Goal: Task Accomplishment & Management: Manage account settings

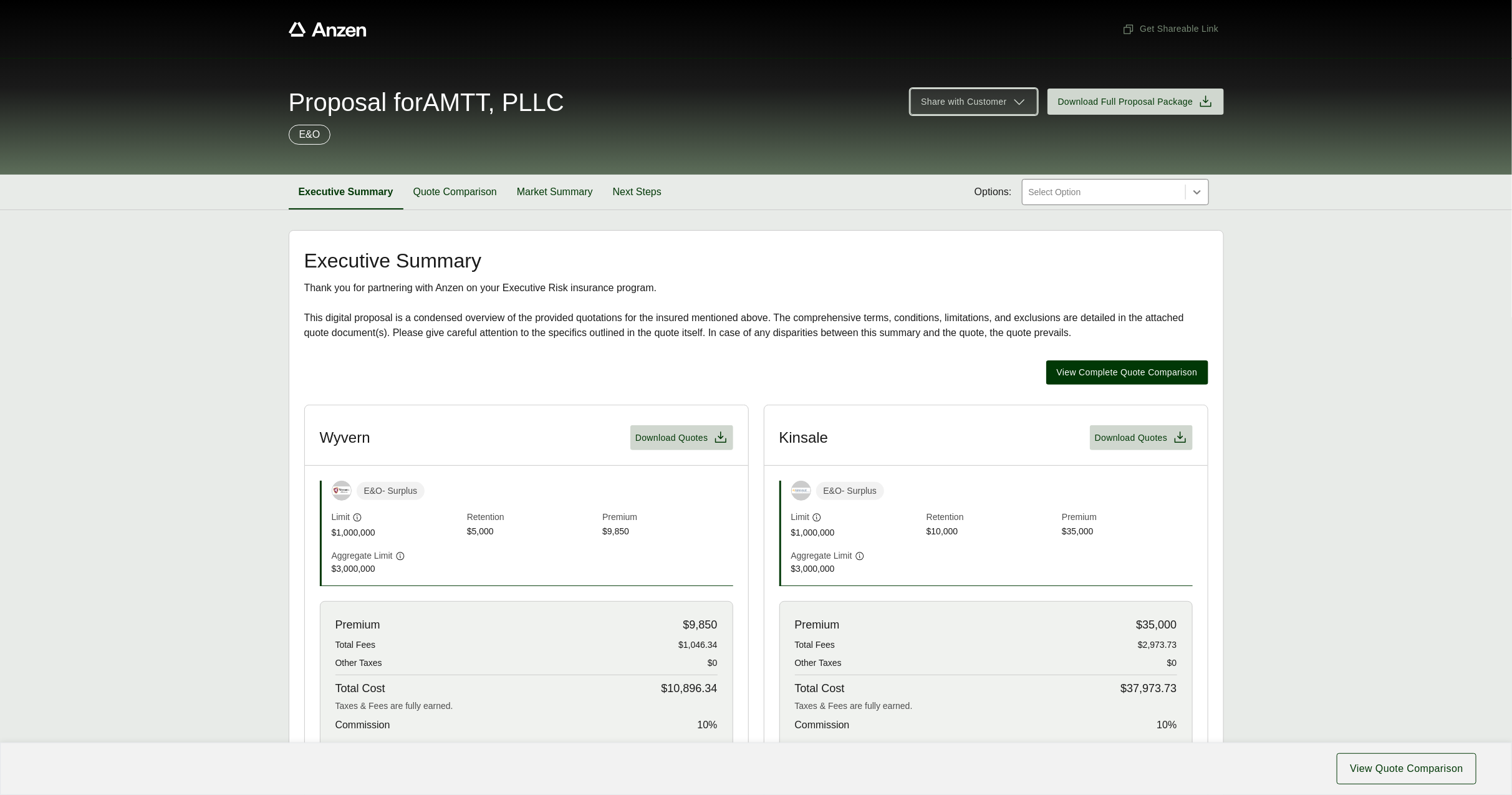
click at [1012, 101] on icon at bounding box center [1019, 101] width 15 height 15
click at [950, 131] on span "Preview" at bounding box center [937, 132] width 31 height 13
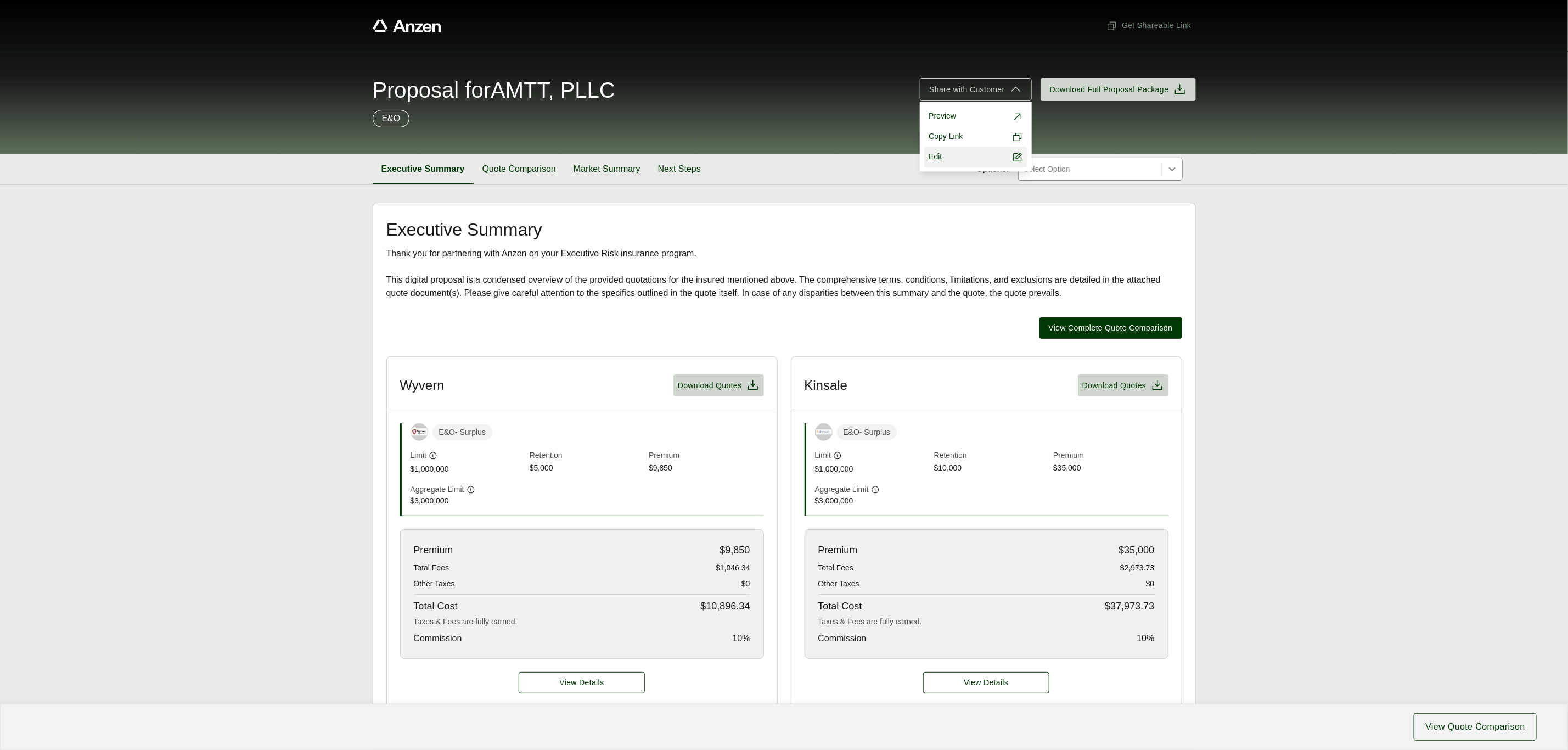
click at [962, 157] on link "Edit" at bounding box center [975, 158] width 103 height 21
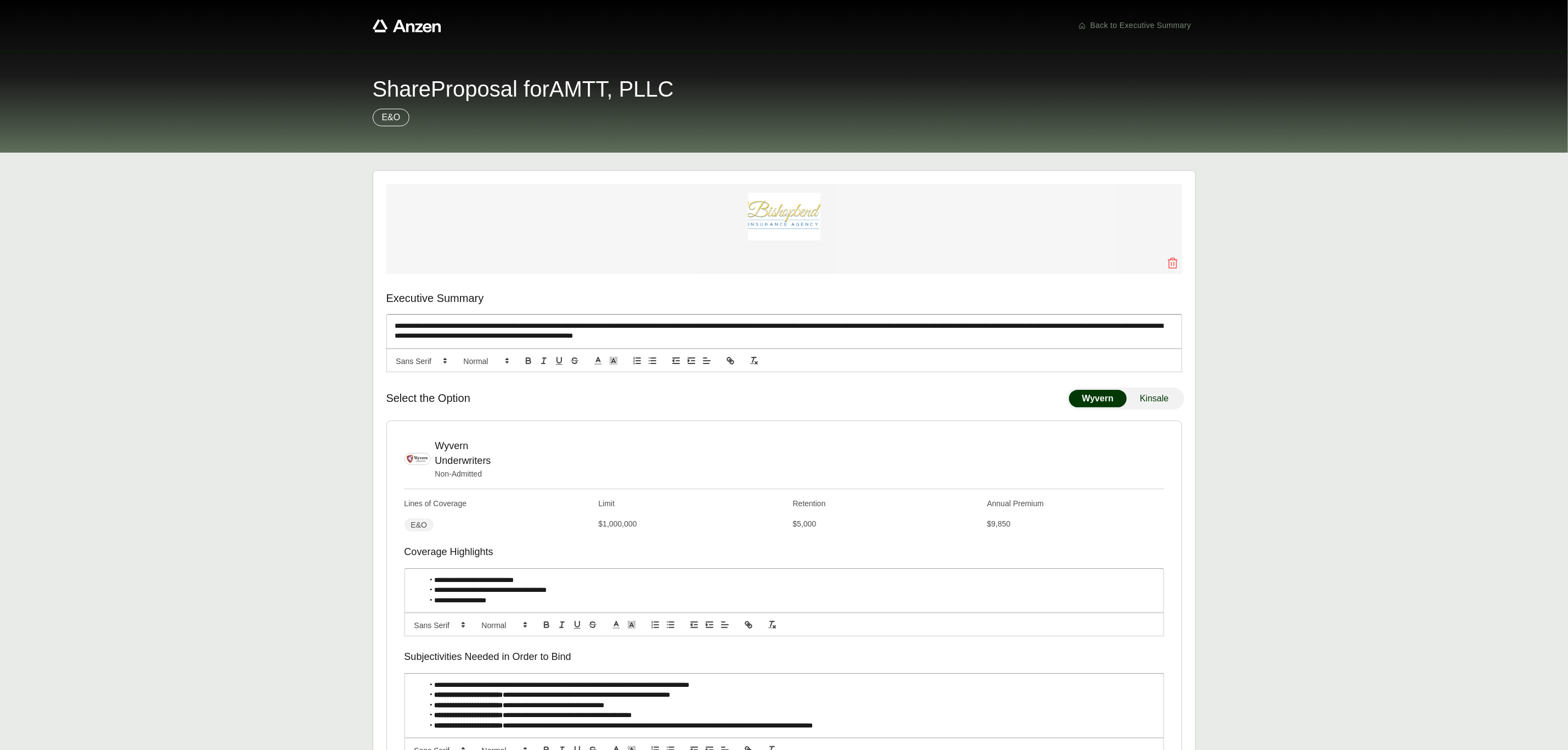
click at [1169, 262] on icon at bounding box center [1173, 263] width 9 height 11
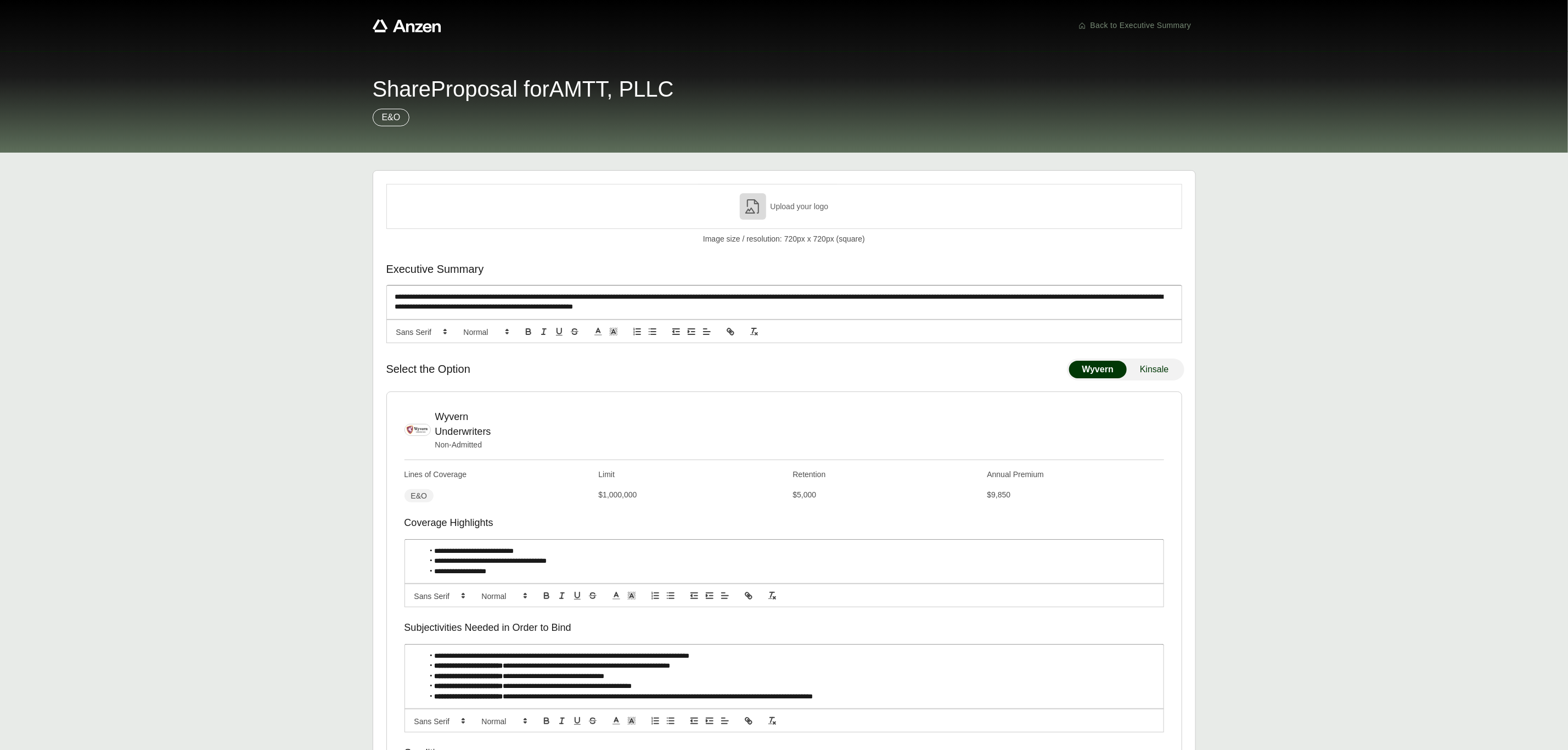
click at [815, 208] on p "Upload your logo" at bounding box center [800, 206] width 59 height 11
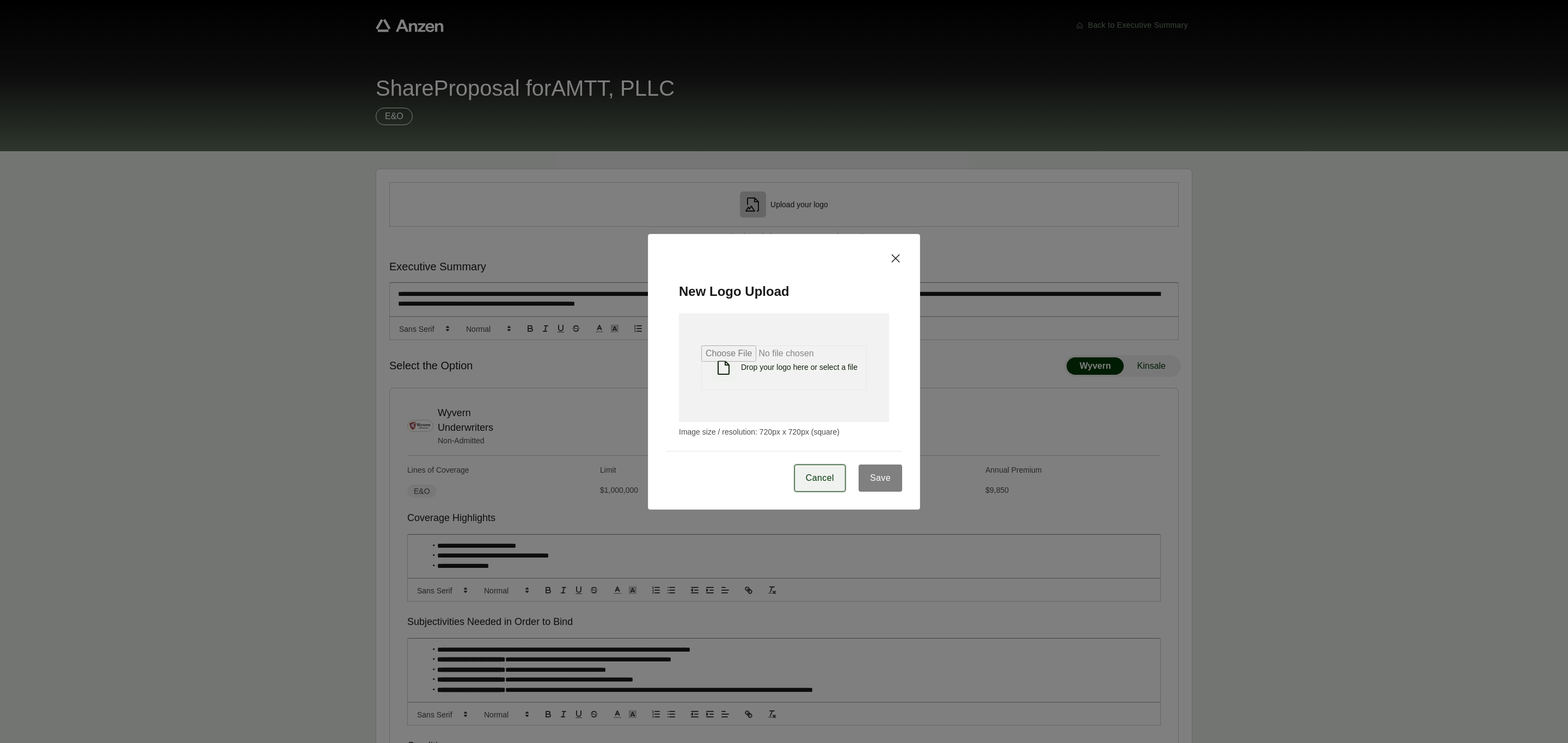
click at [813, 480] on span "Cancel" at bounding box center [819, 477] width 28 height 13
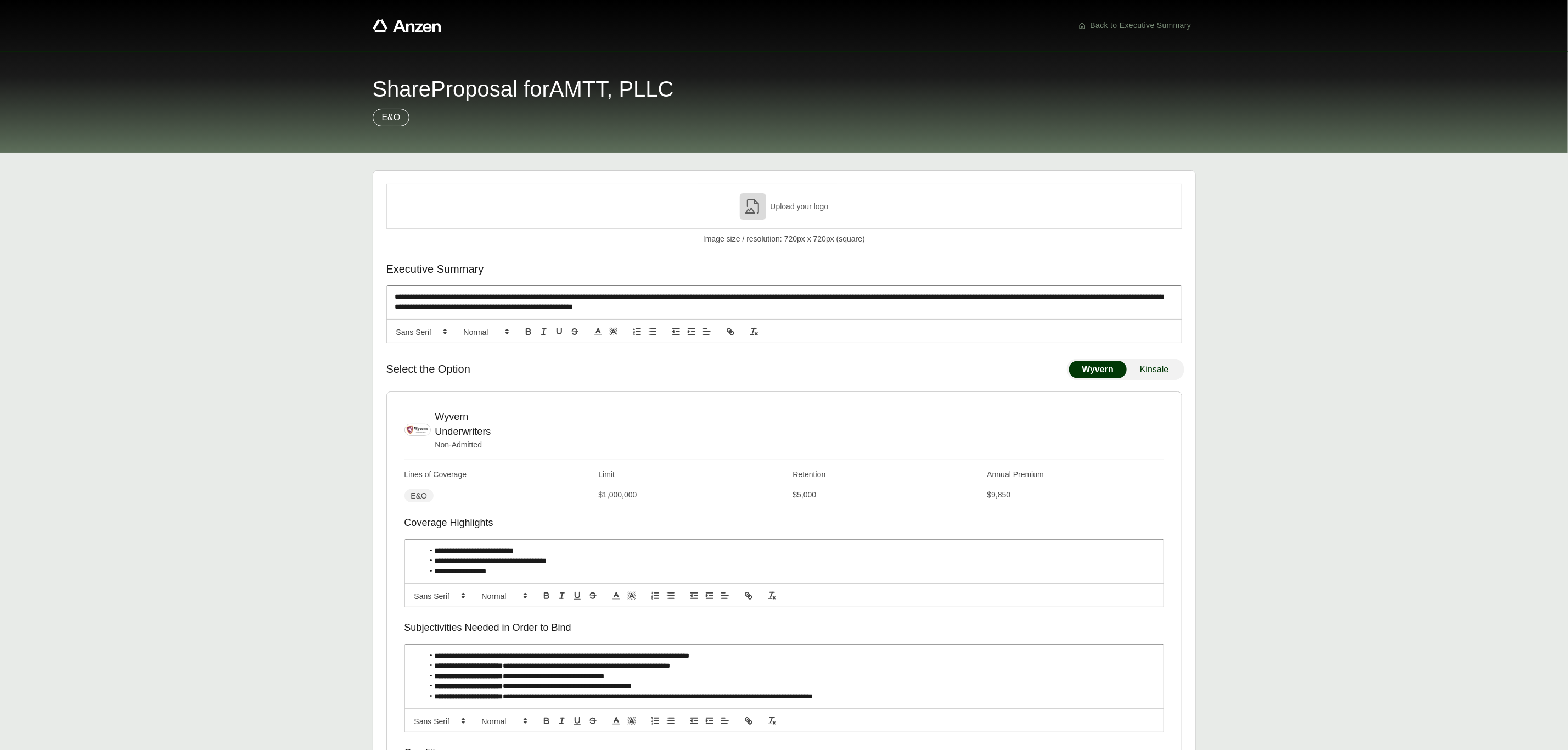
click at [782, 208] on p "Upload your logo" at bounding box center [800, 206] width 59 height 11
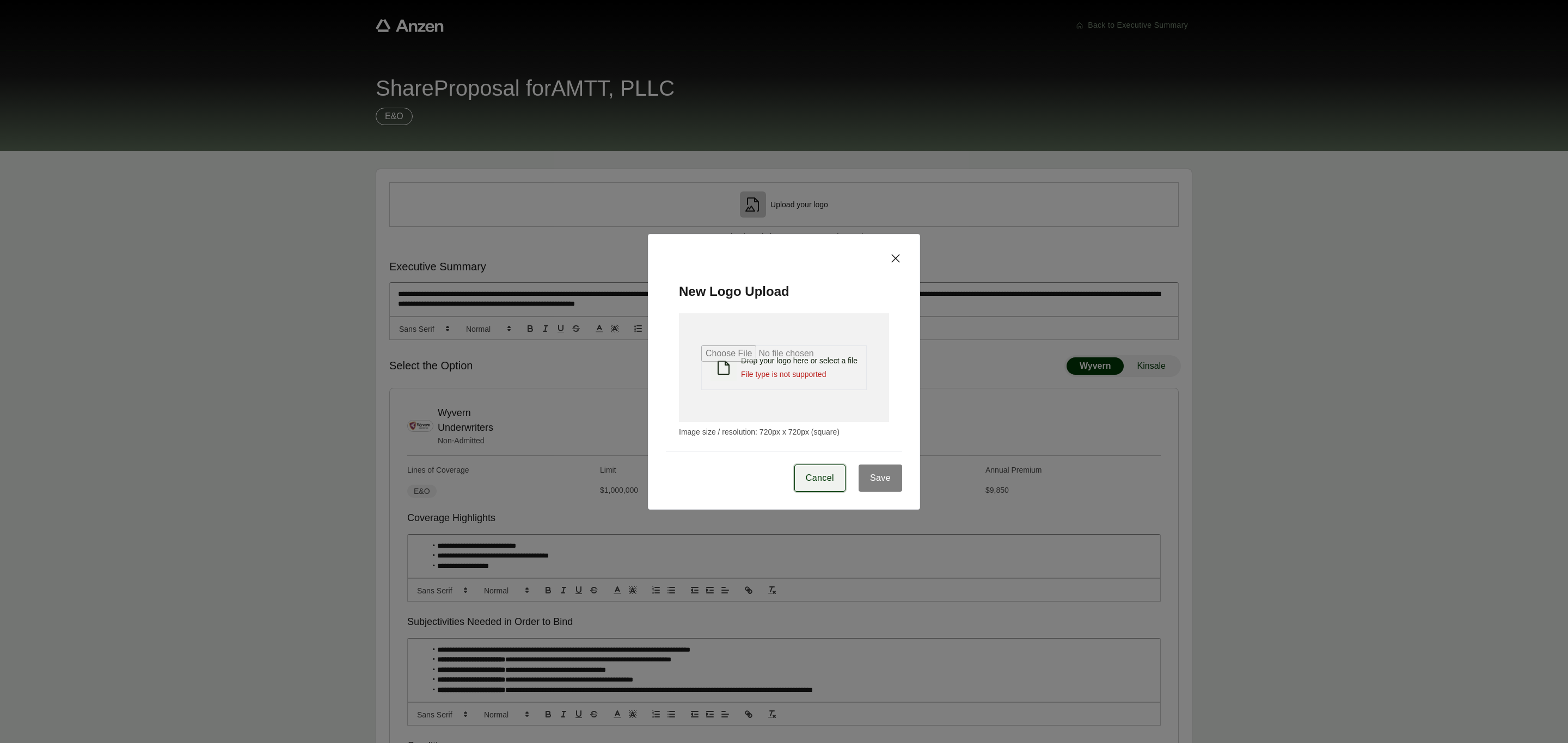
click at [815, 476] on span "Cancel" at bounding box center [819, 477] width 28 height 13
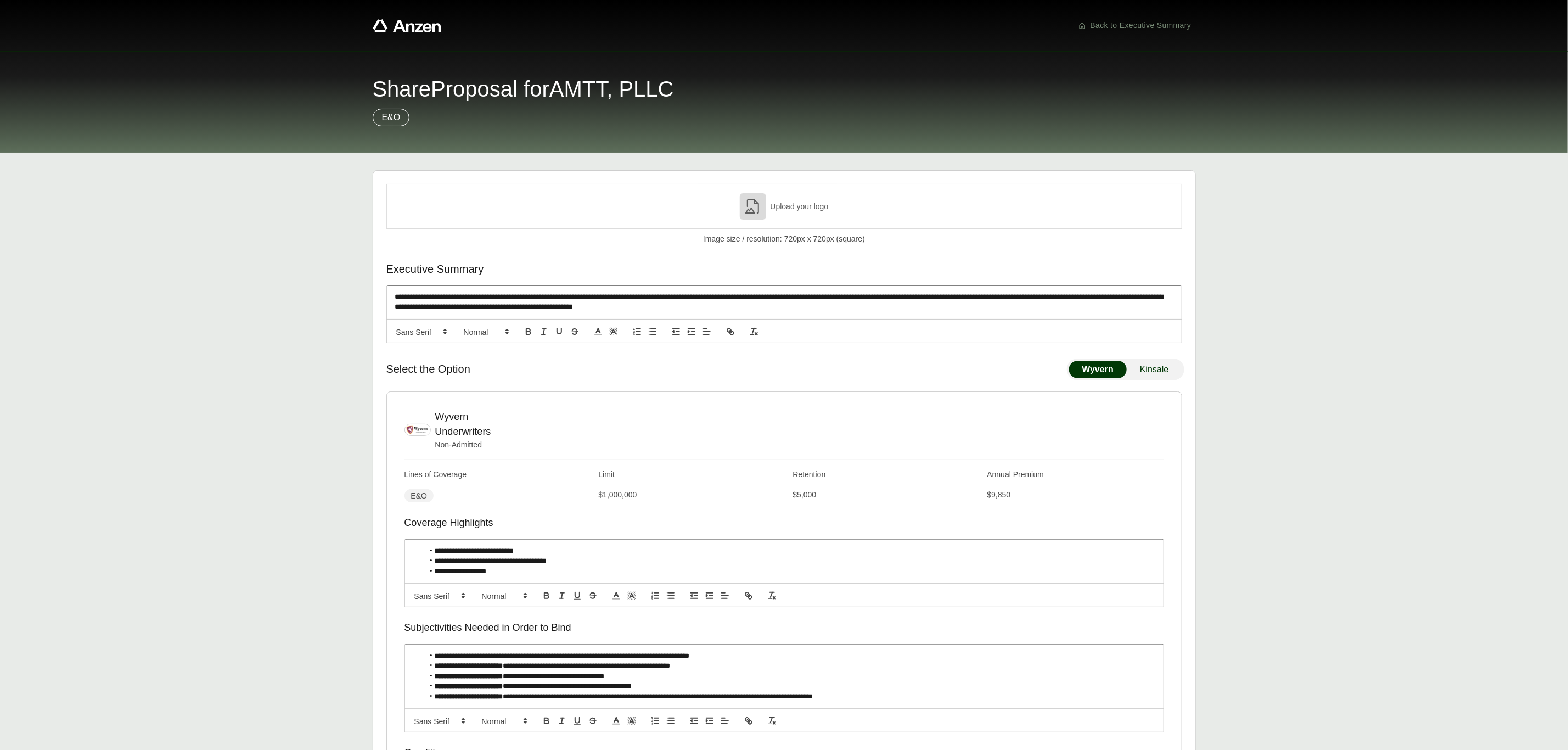
click at [823, 209] on p "Upload your logo" at bounding box center [800, 206] width 59 height 11
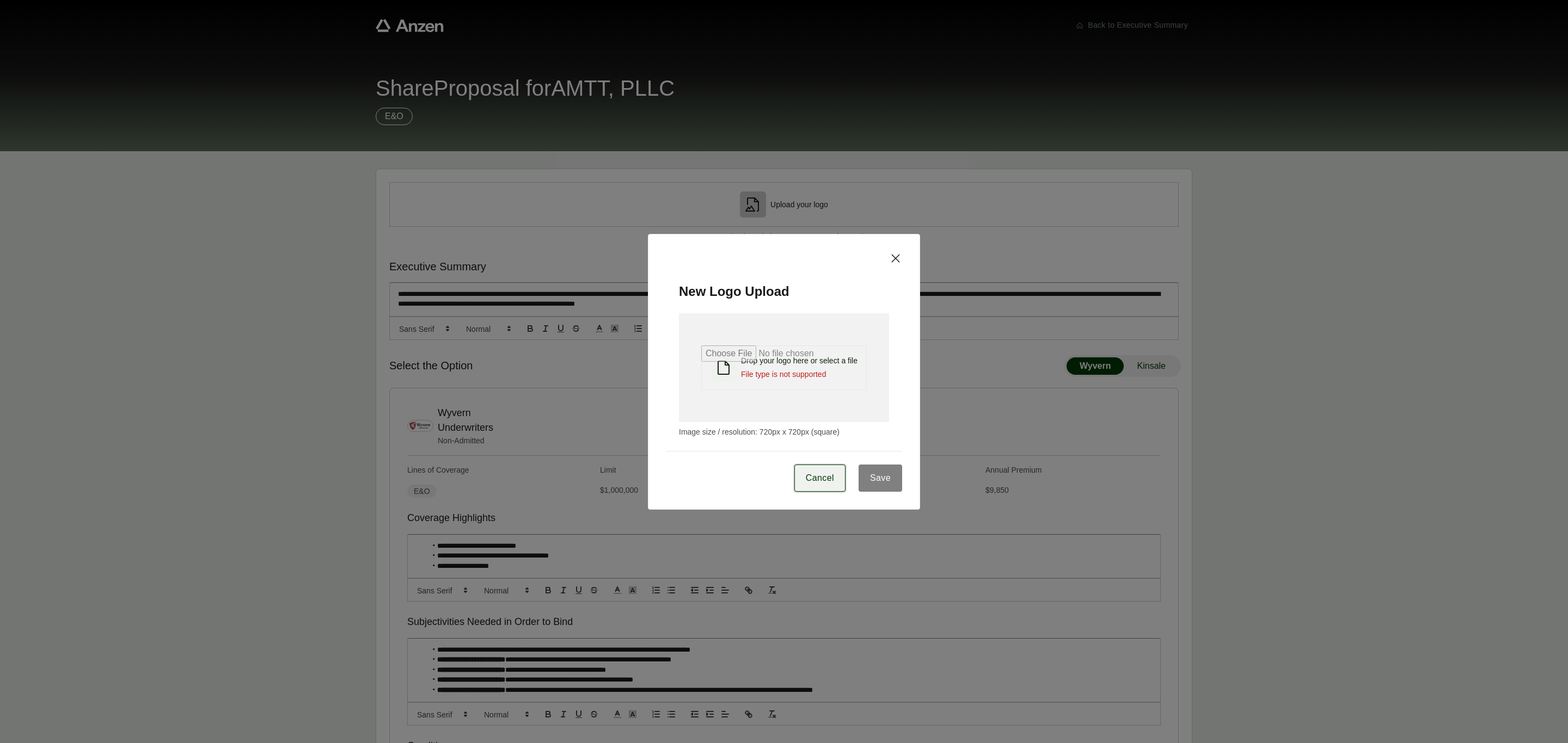
click at [824, 478] on span "Cancel" at bounding box center [819, 477] width 28 height 13
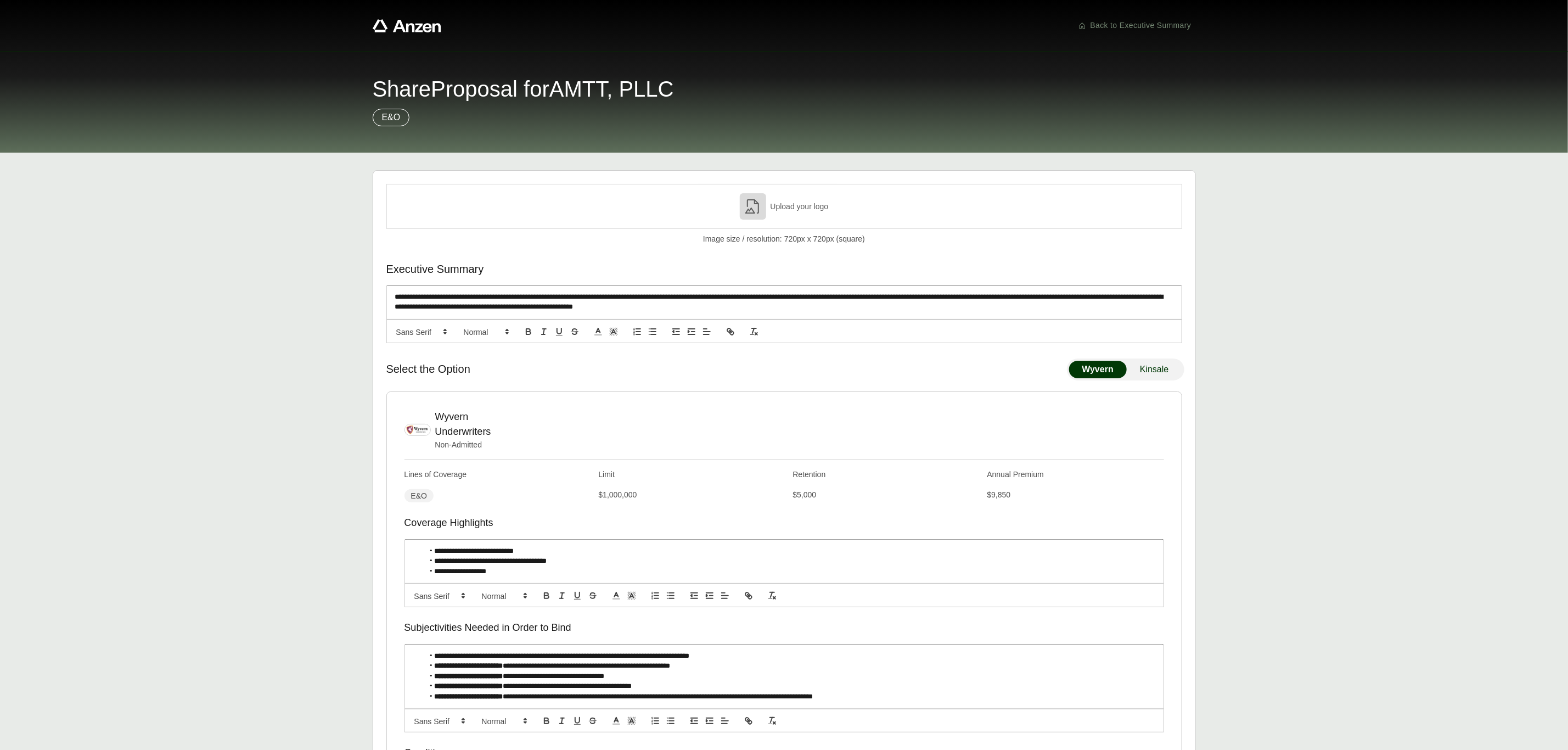
click at [751, 198] on icon at bounding box center [753, 206] width 17 height 17
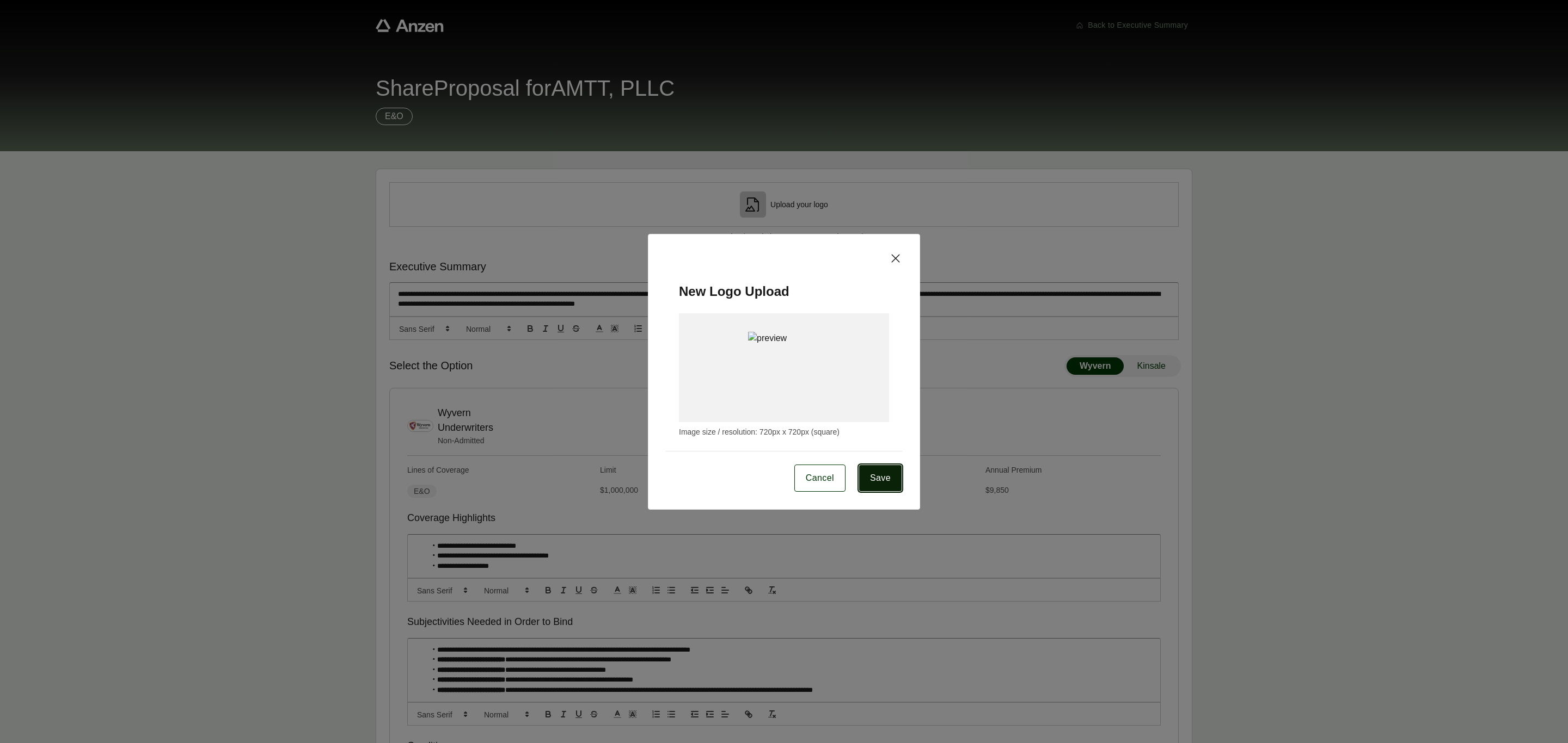
click at [871, 473] on span "Save" at bounding box center [880, 477] width 21 height 13
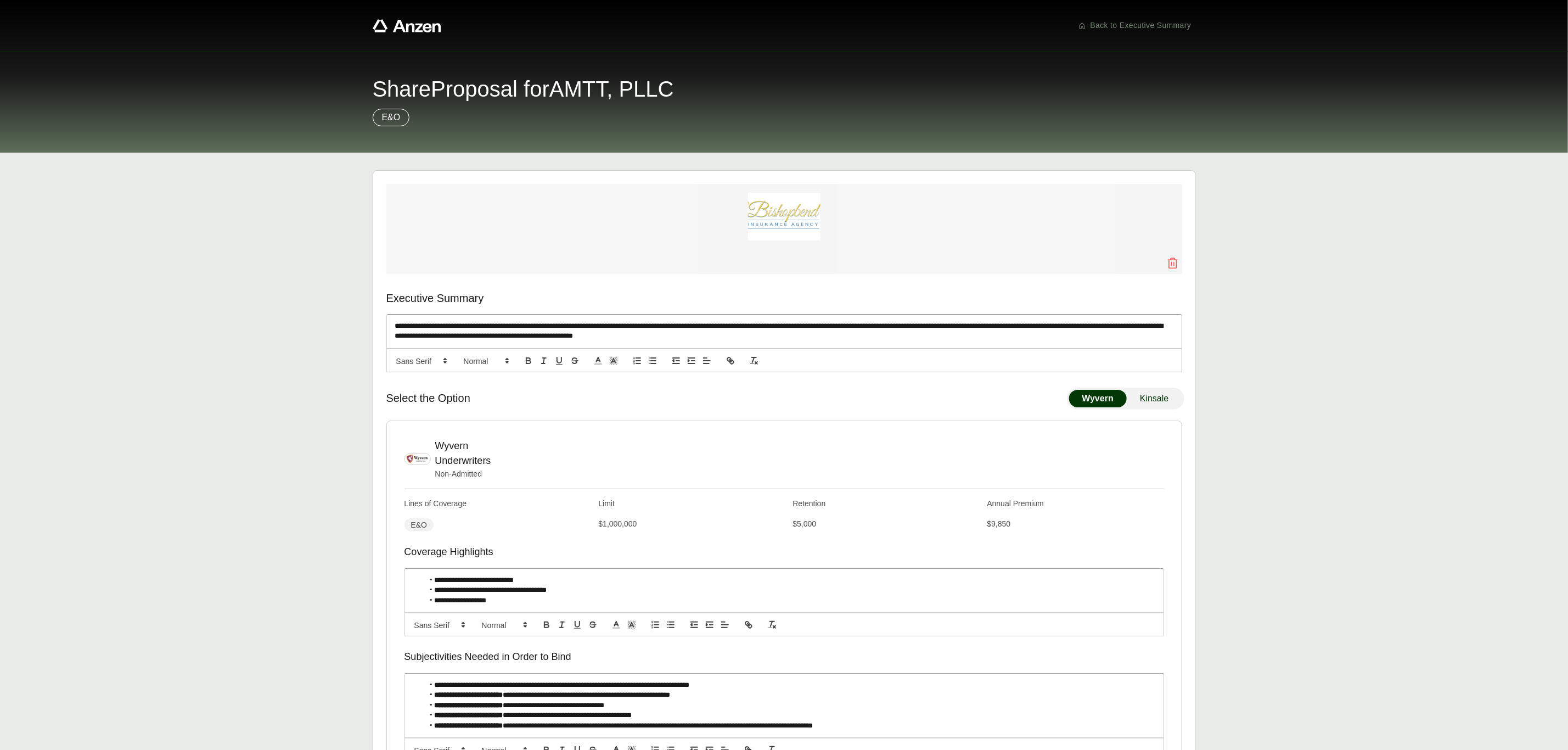
click at [775, 195] on img at bounding box center [784, 216] width 72 height 47
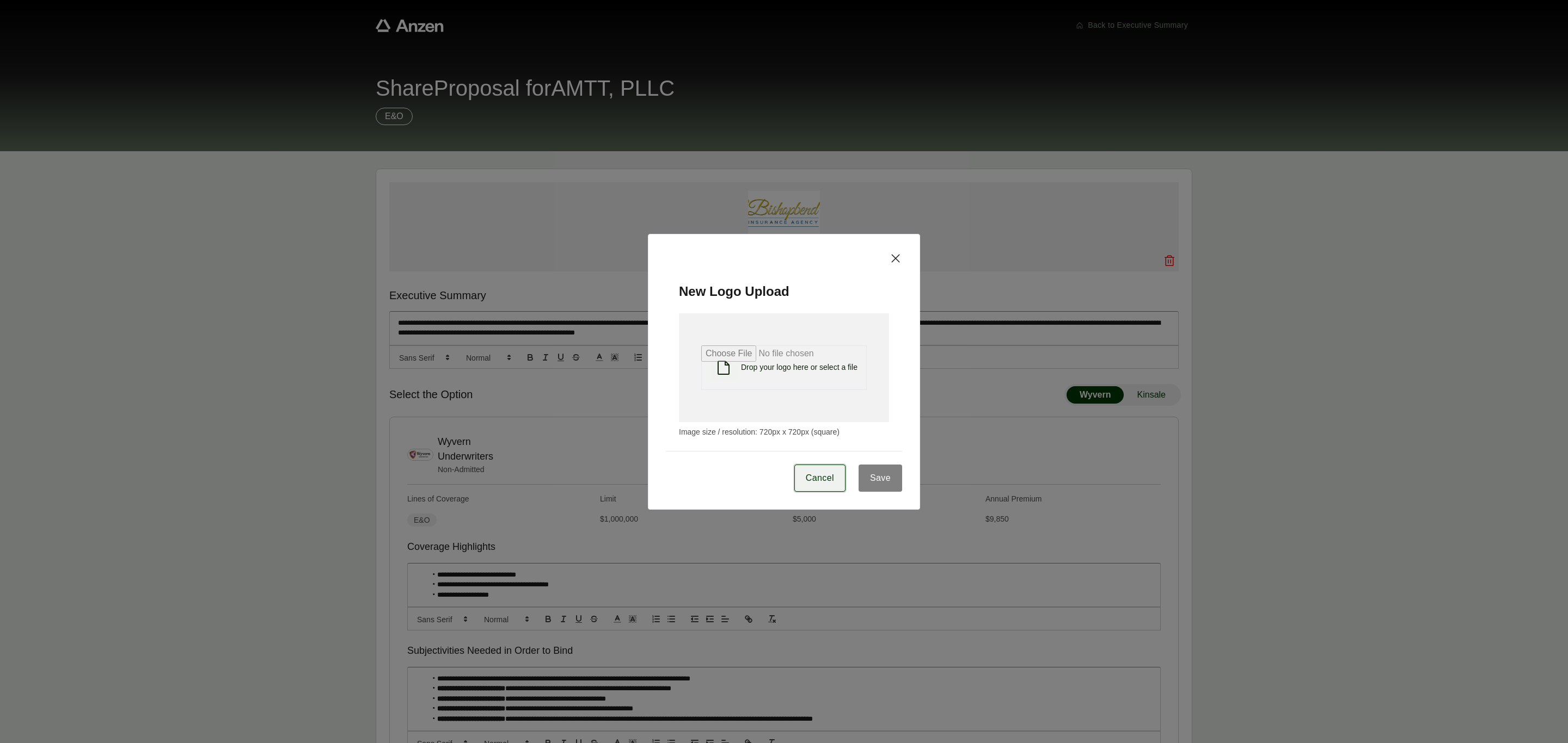
click at [820, 469] on button "Cancel" at bounding box center [820, 478] width 51 height 27
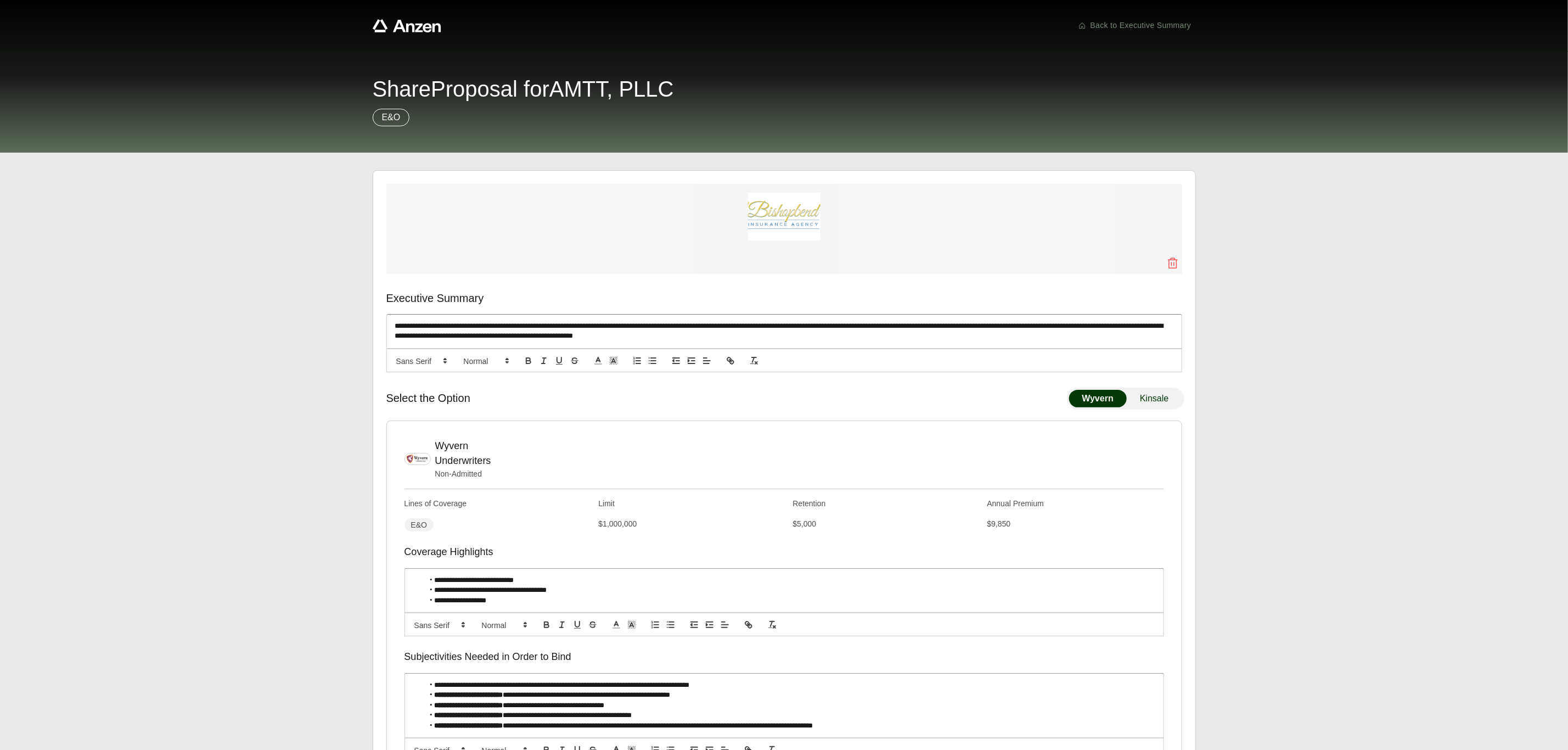
click at [1174, 267] on icon at bounding box center [1173, 263] width 13 height 13
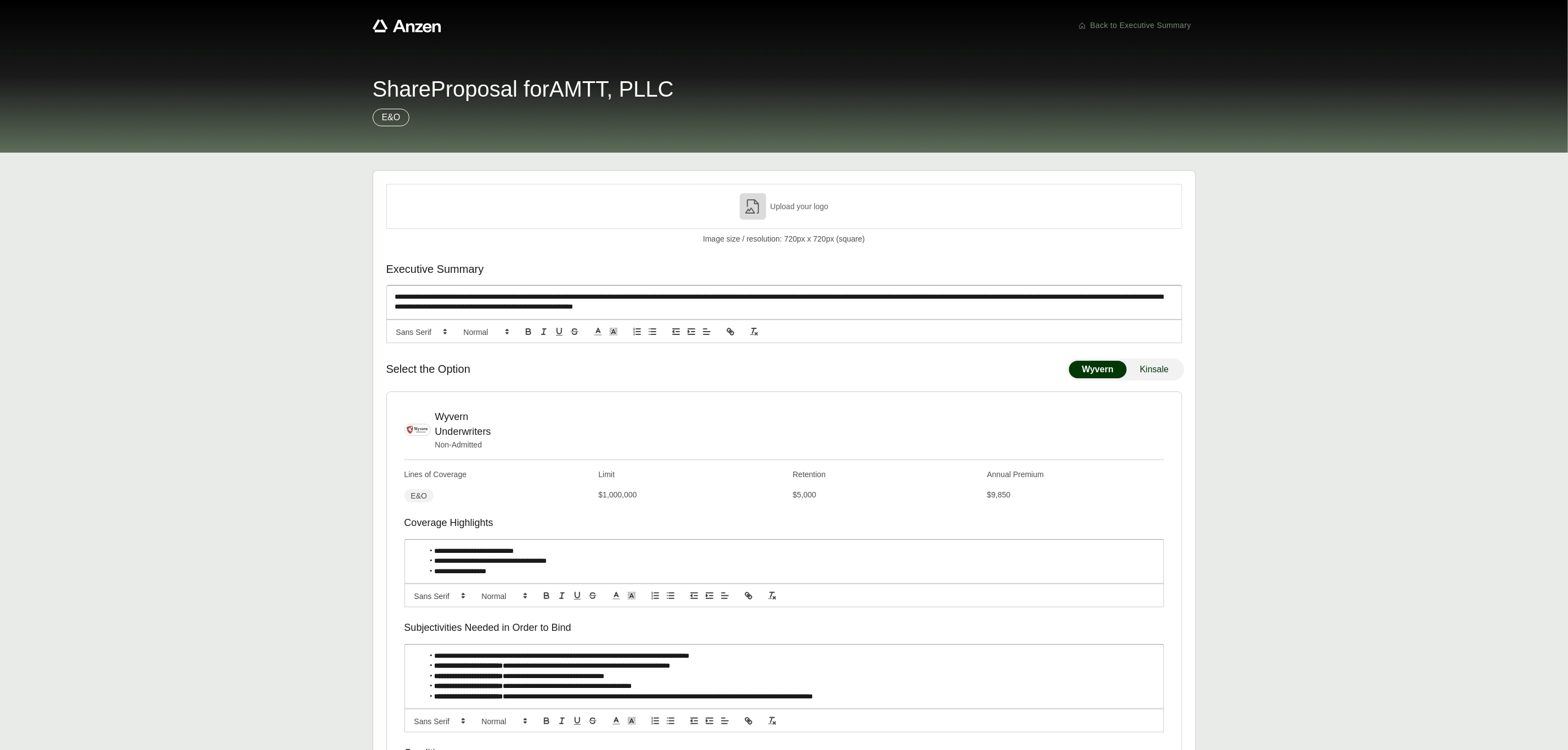
click at [837, 209] on div "Upload your logo" at bounding box center [785, 206] width 796 height 45
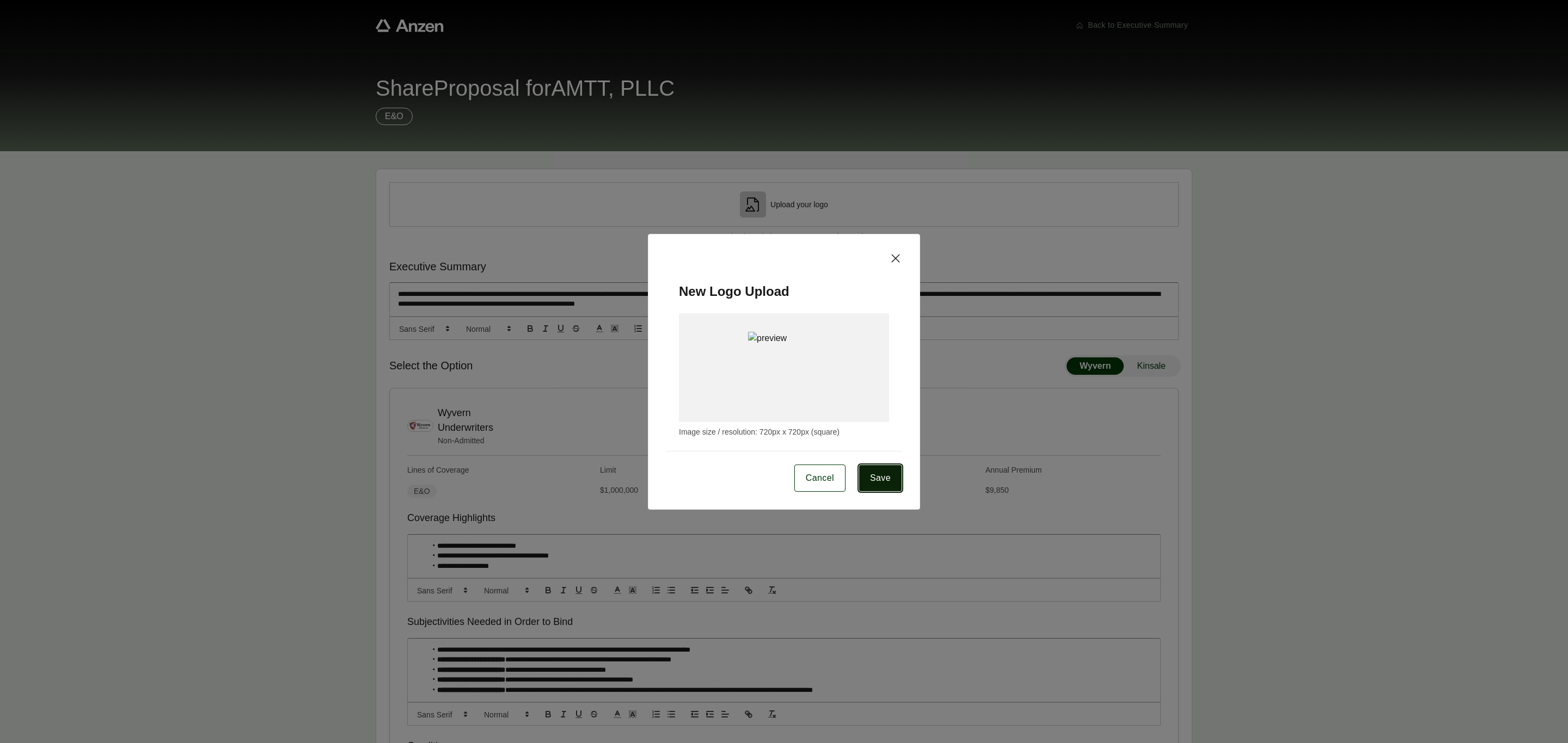
click at [859, 472] on button "Save" at bounding box center [880, 478] width 44 height 27
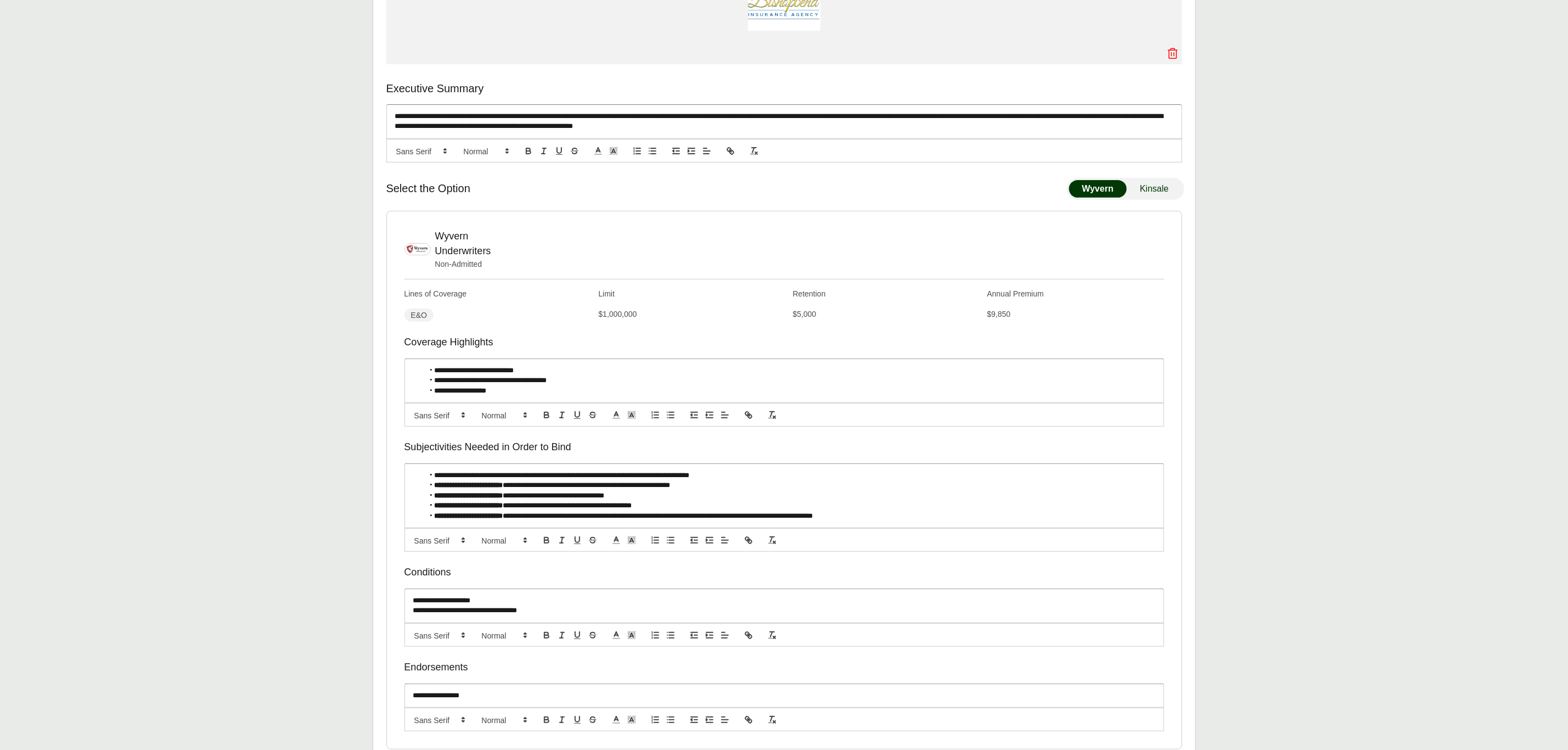
scroll to position [308, 0]
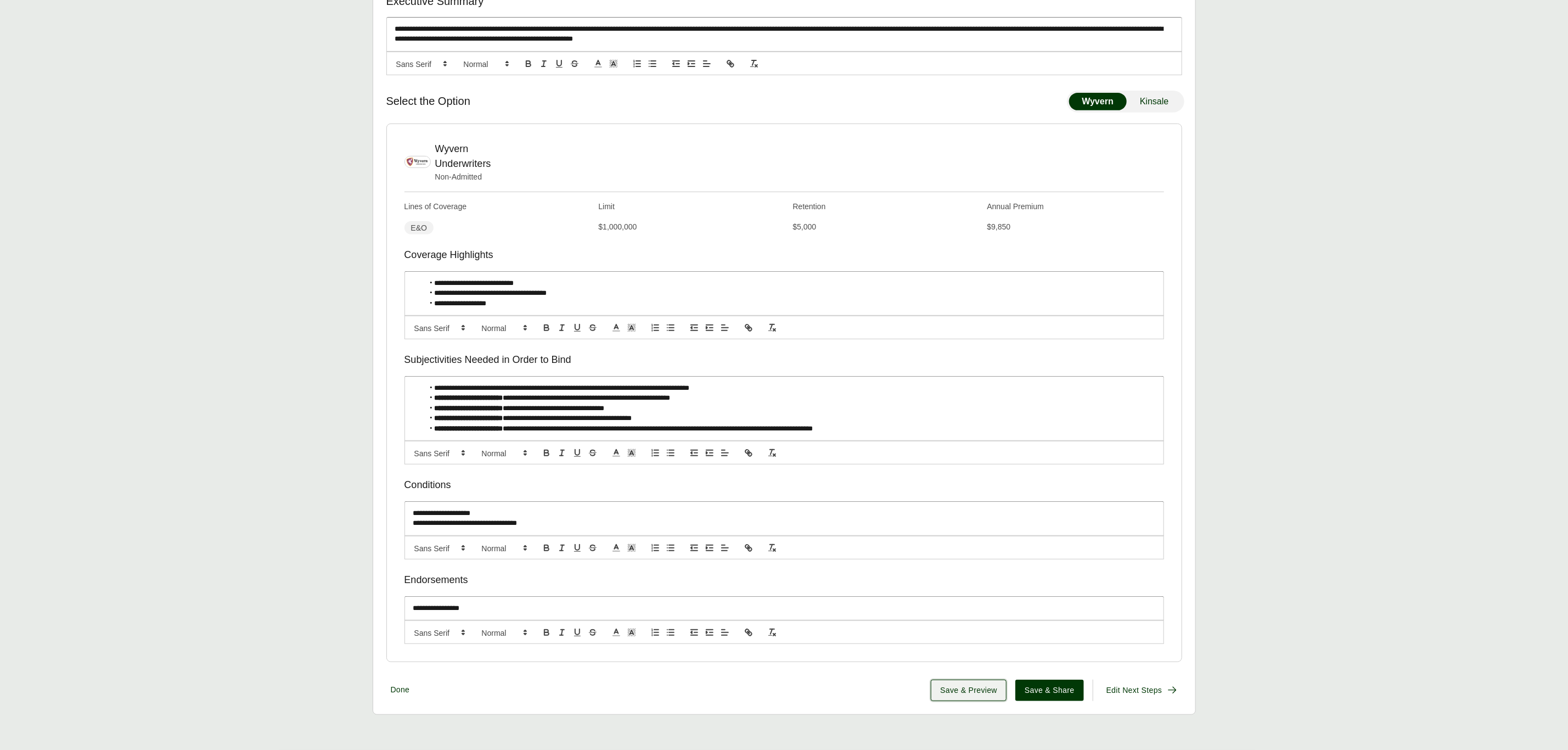
click at [970, 696] on button "Save & Preview" at bounding box center [969, 691] width 76 height 22
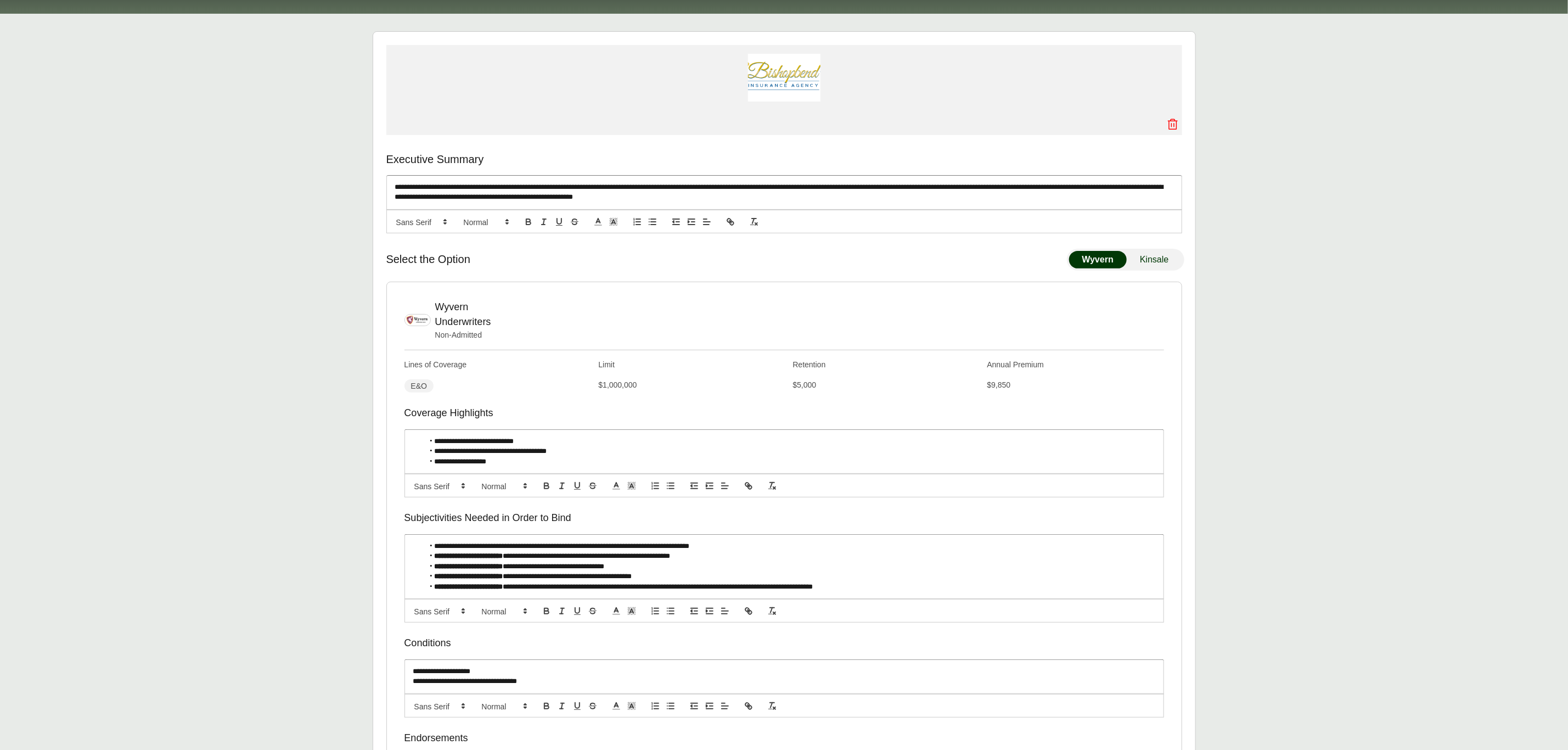
scroll to position [0, 0]
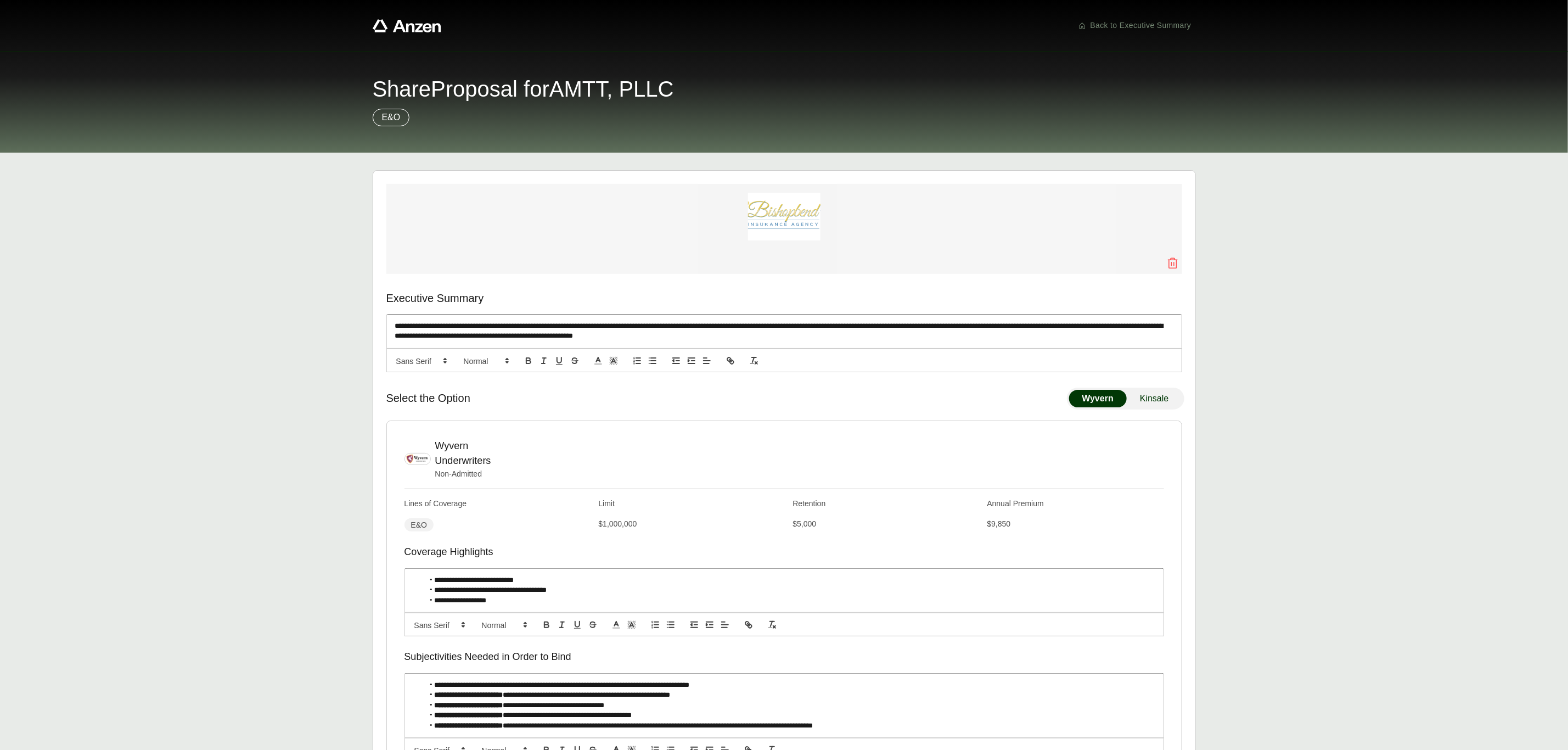
click at [1177, 260] on icon at bounding box center [1173, 263] width 9 height 11
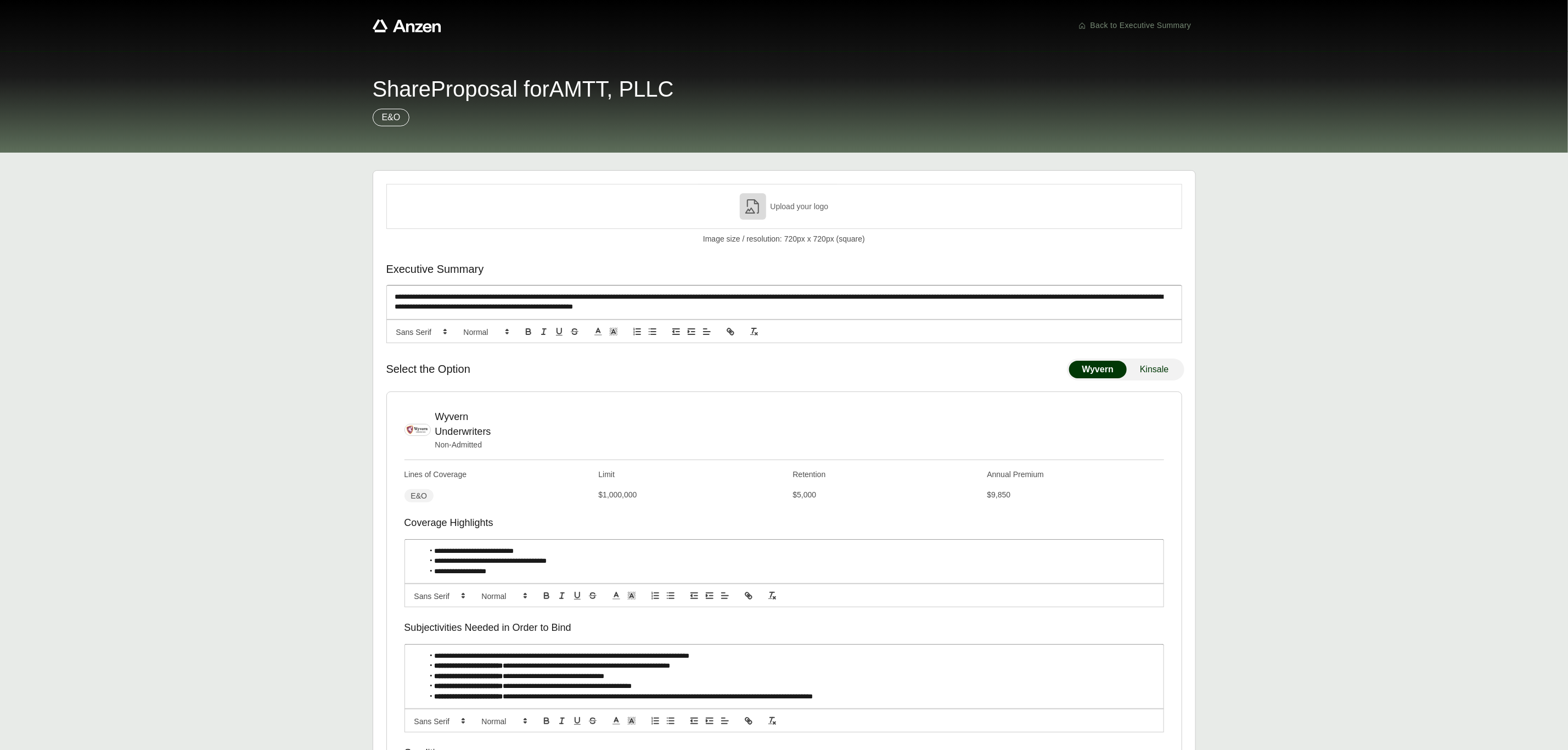
click at [789, 211] on p "Upload your logo" at bounding box center [800, 206] width 59 height 11
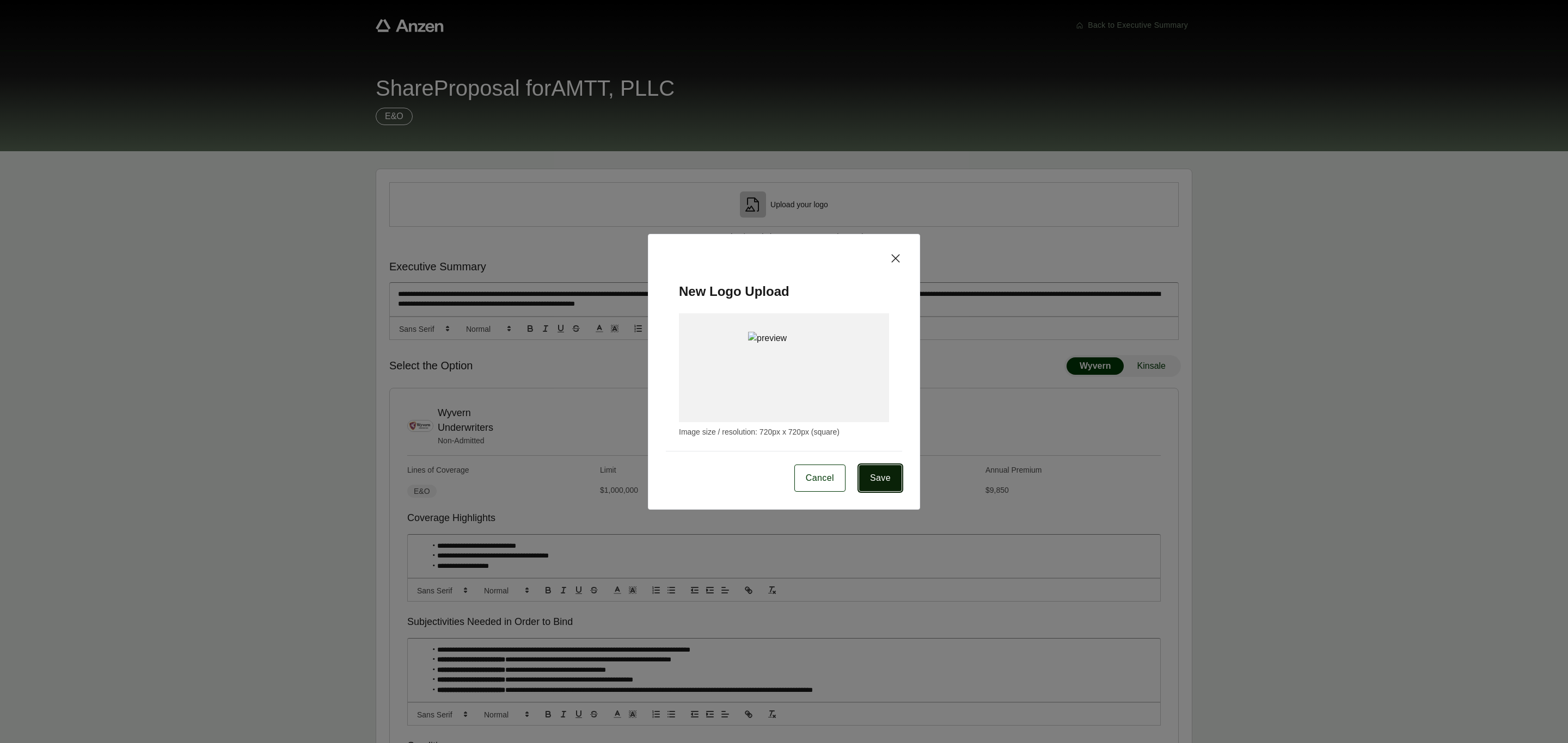
click at [890, 485] on button "Save" at bounding box center [880, 478] width 44 height 27
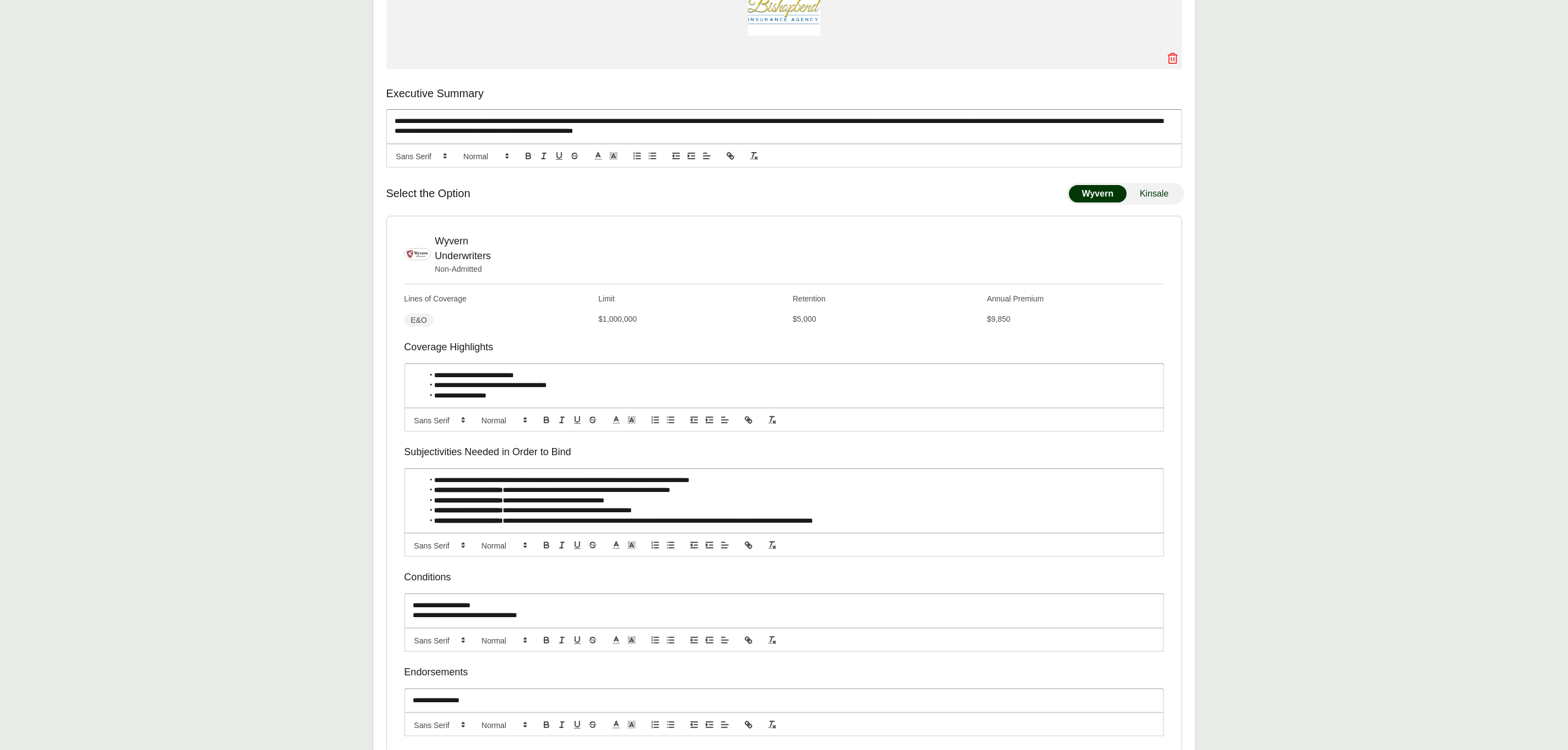
scroll to position [308, 0]
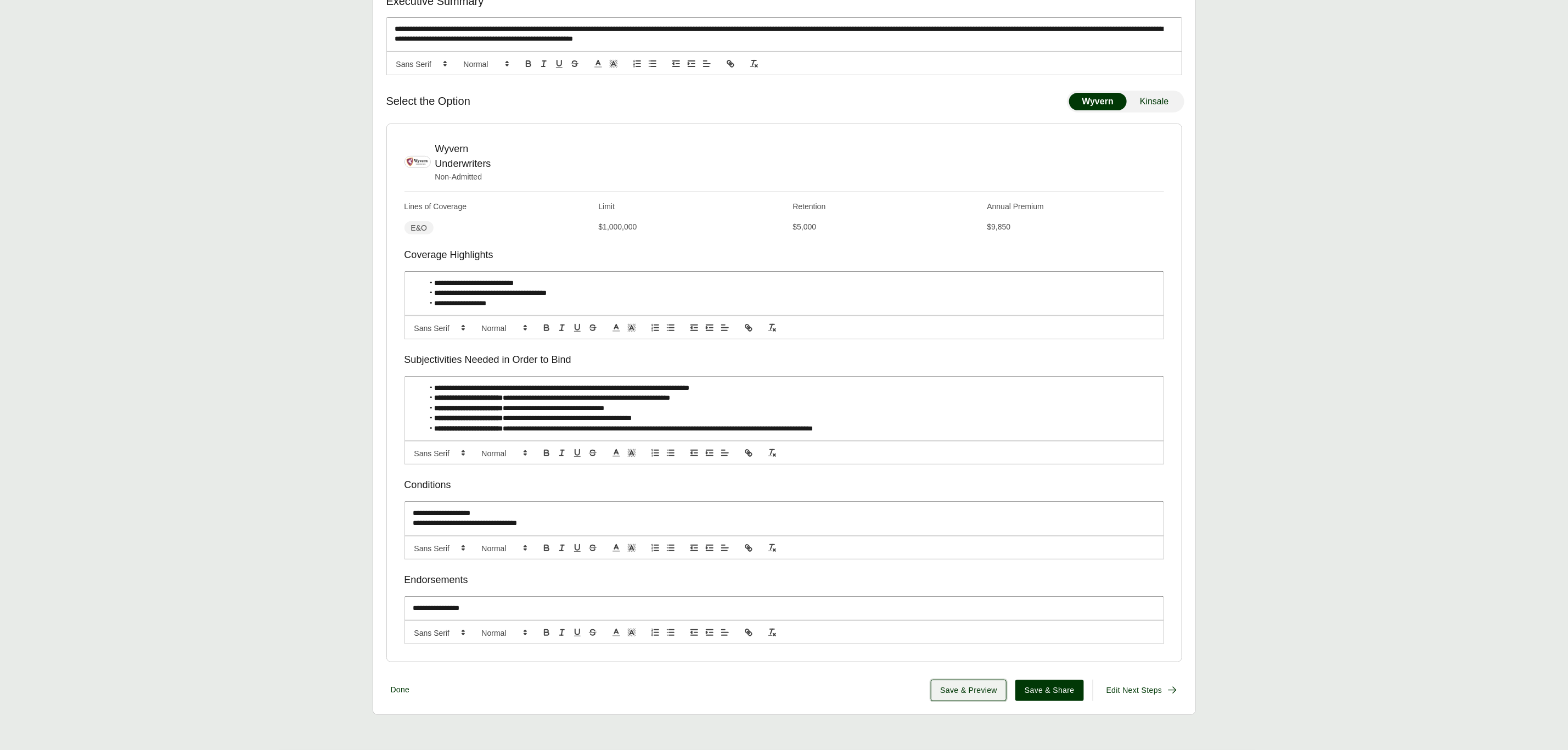
click at [978, 694] on span "Save & Preview" at bounding box center [969, 691] width 57 height 11
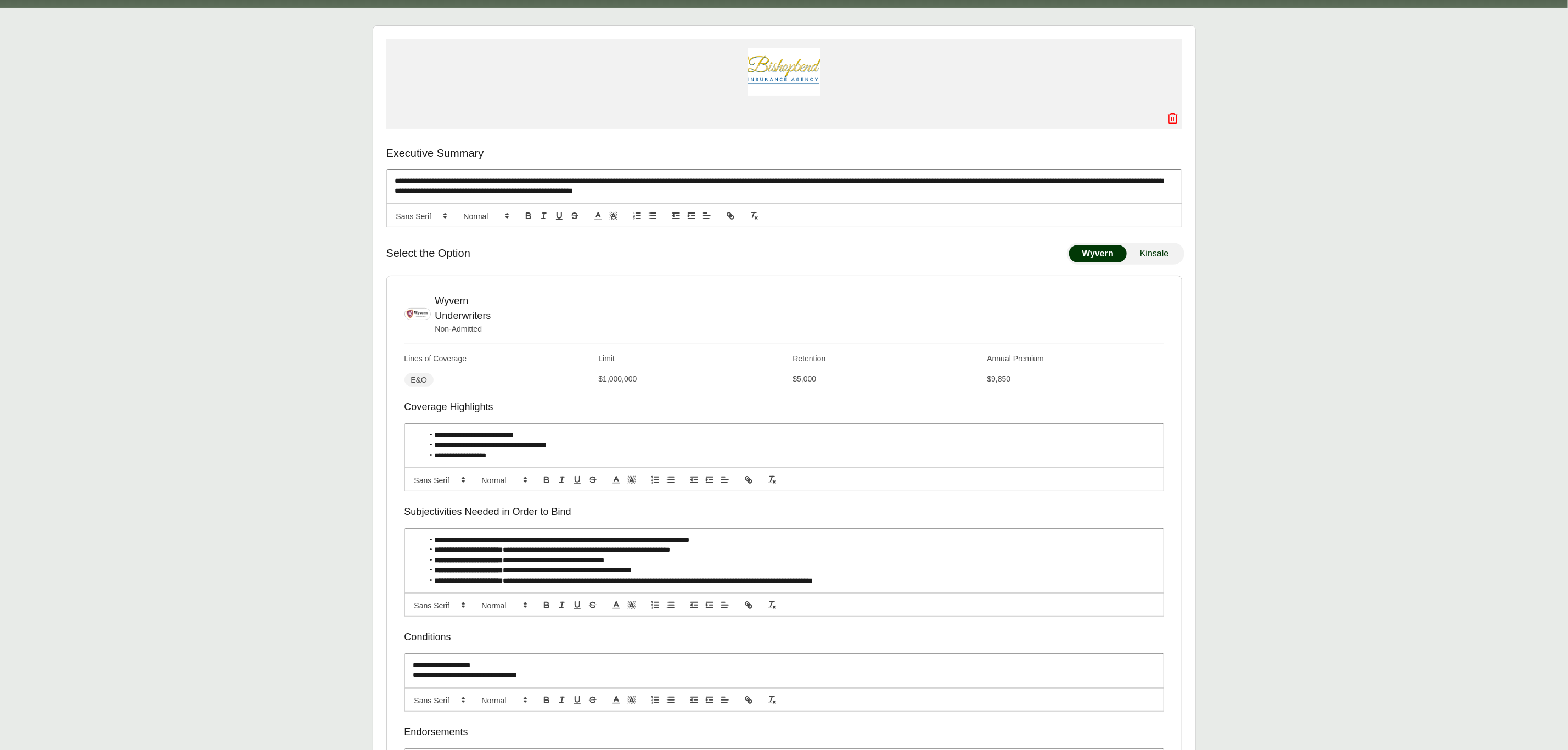
scroll to position [0, 0]
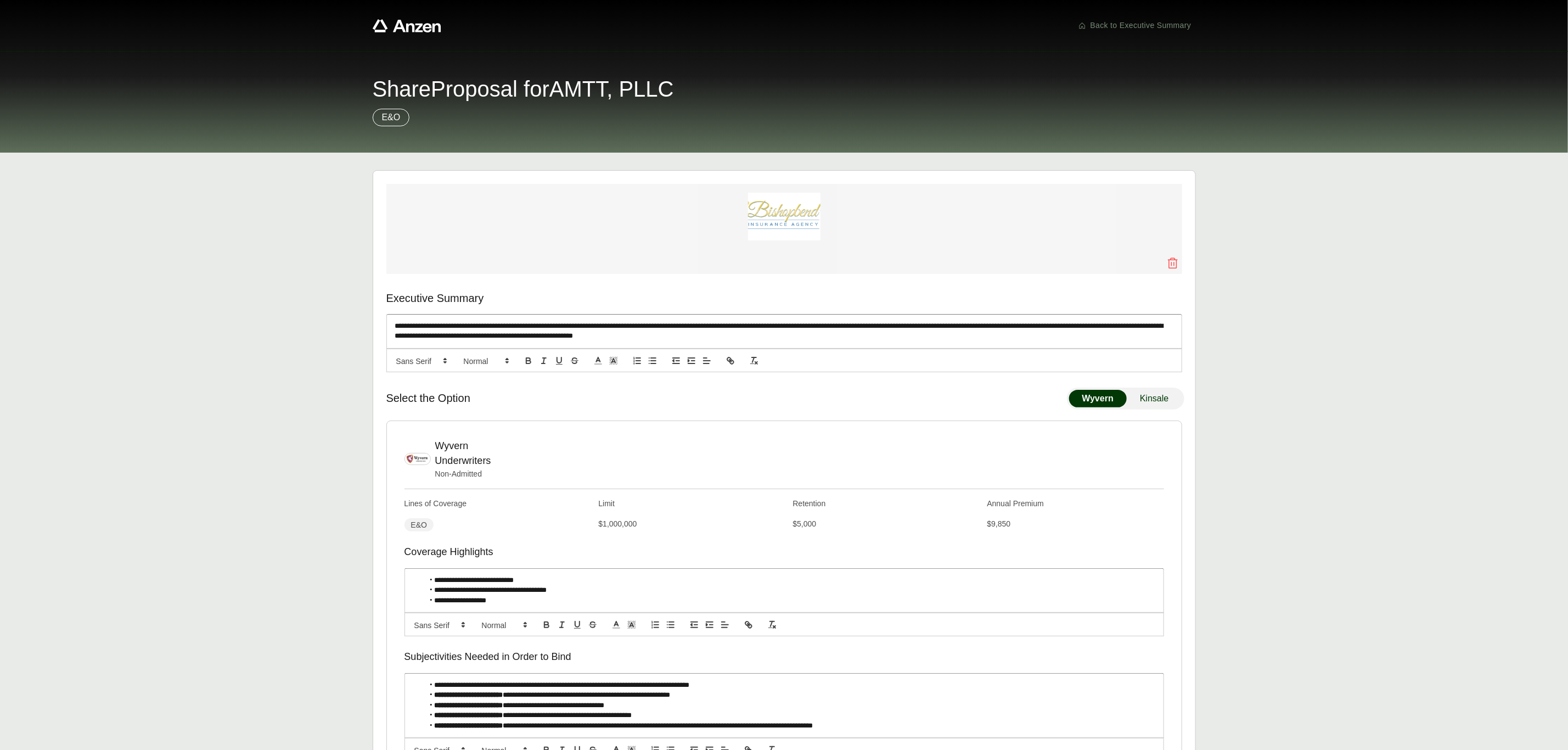
click at [1173, 259] on icon at bounding box center [1173, 263] width 13 height 13
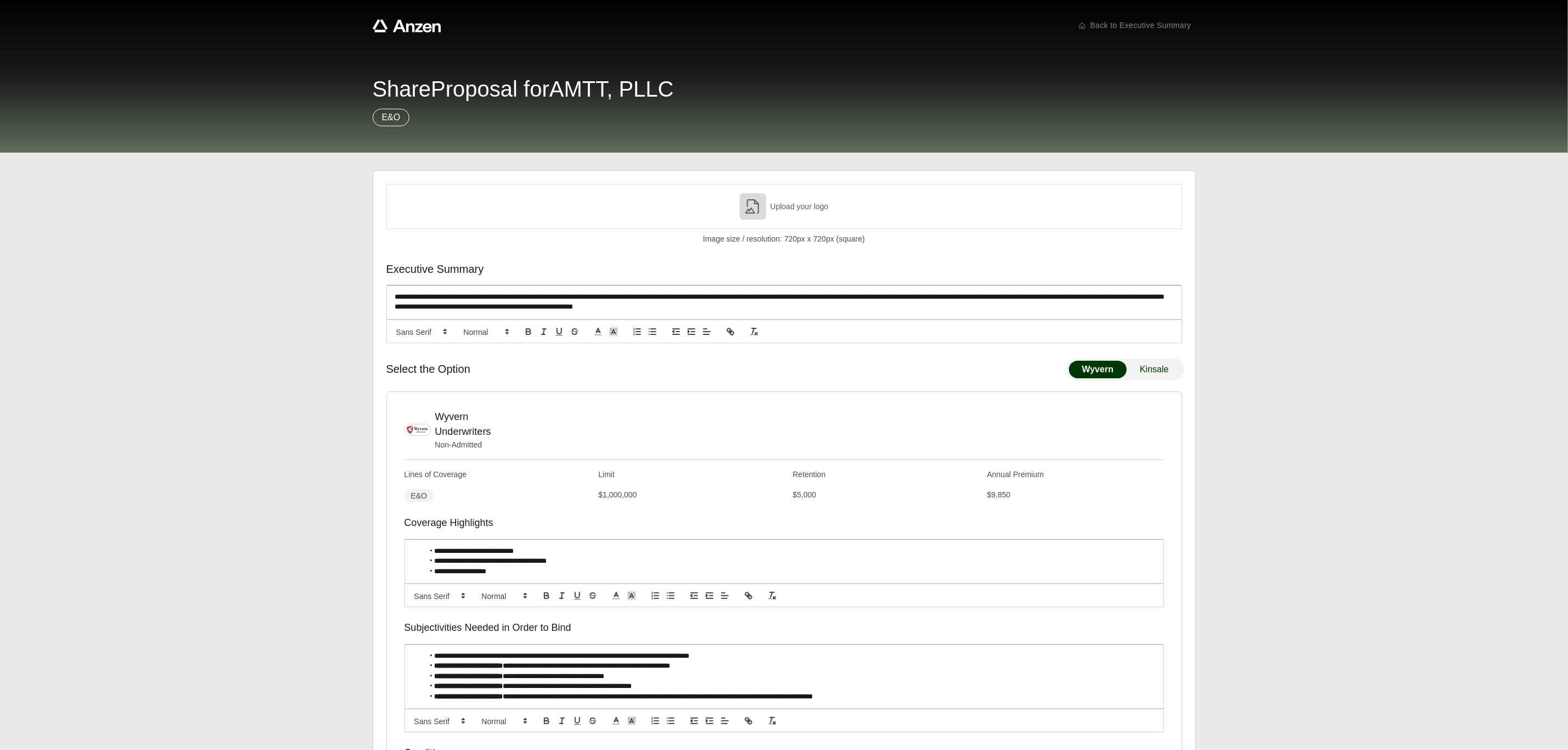
click at [793, 205] on p "Upload your logo" at bounding box center [800, 206] width 59 height 11
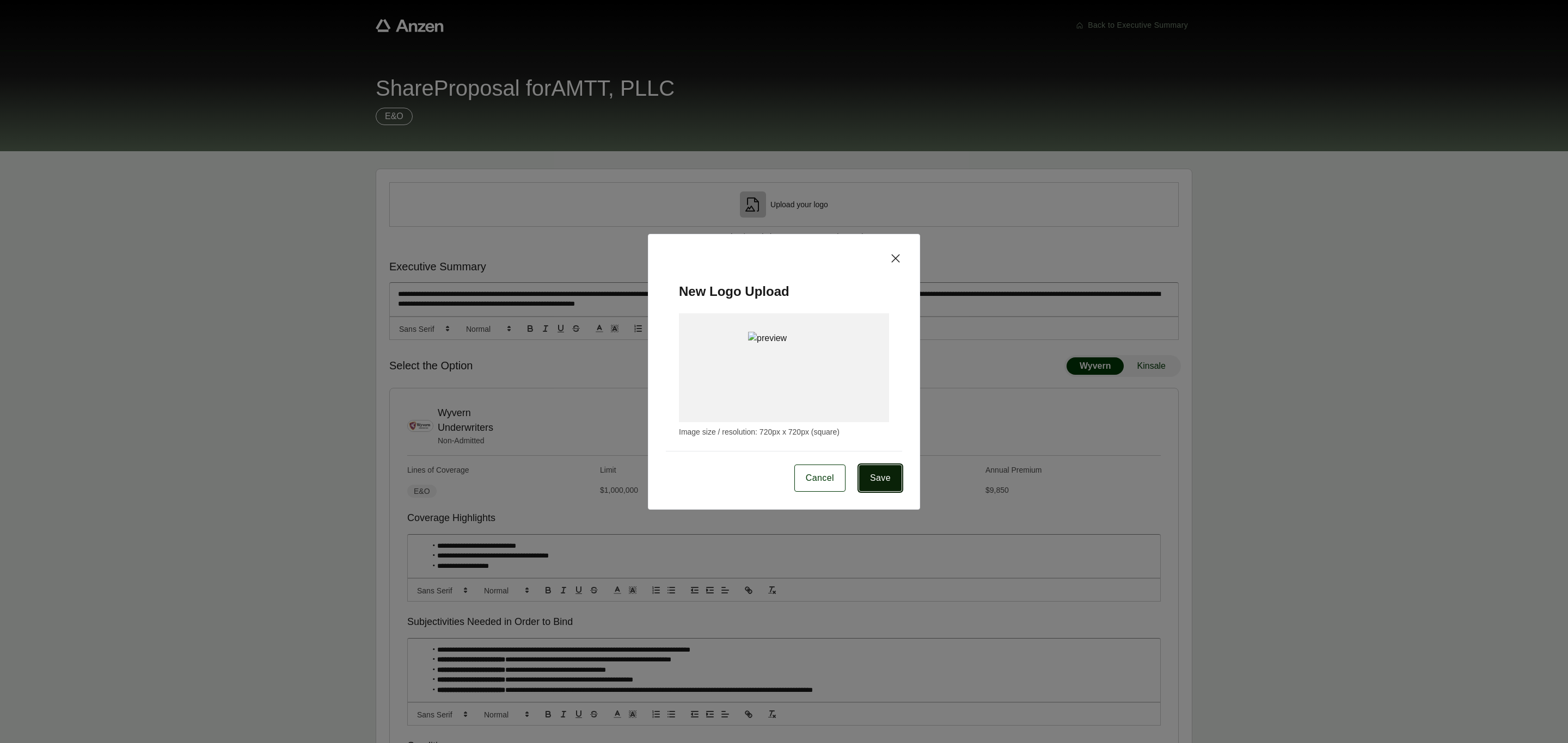
click at [872, 482] on span "Save" at bounding box center [880, 477] width 21 height 13
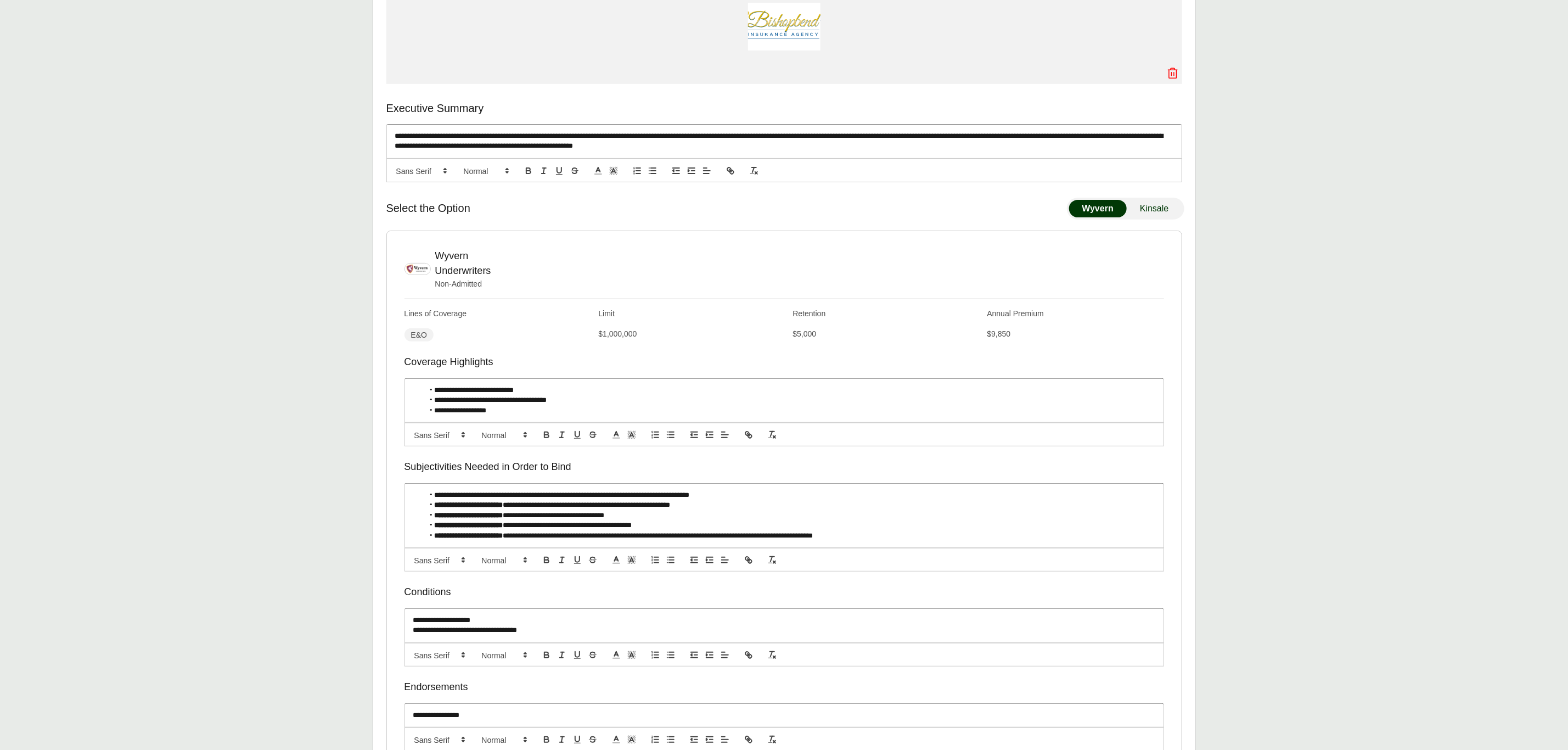
scroll to position [308, 0]
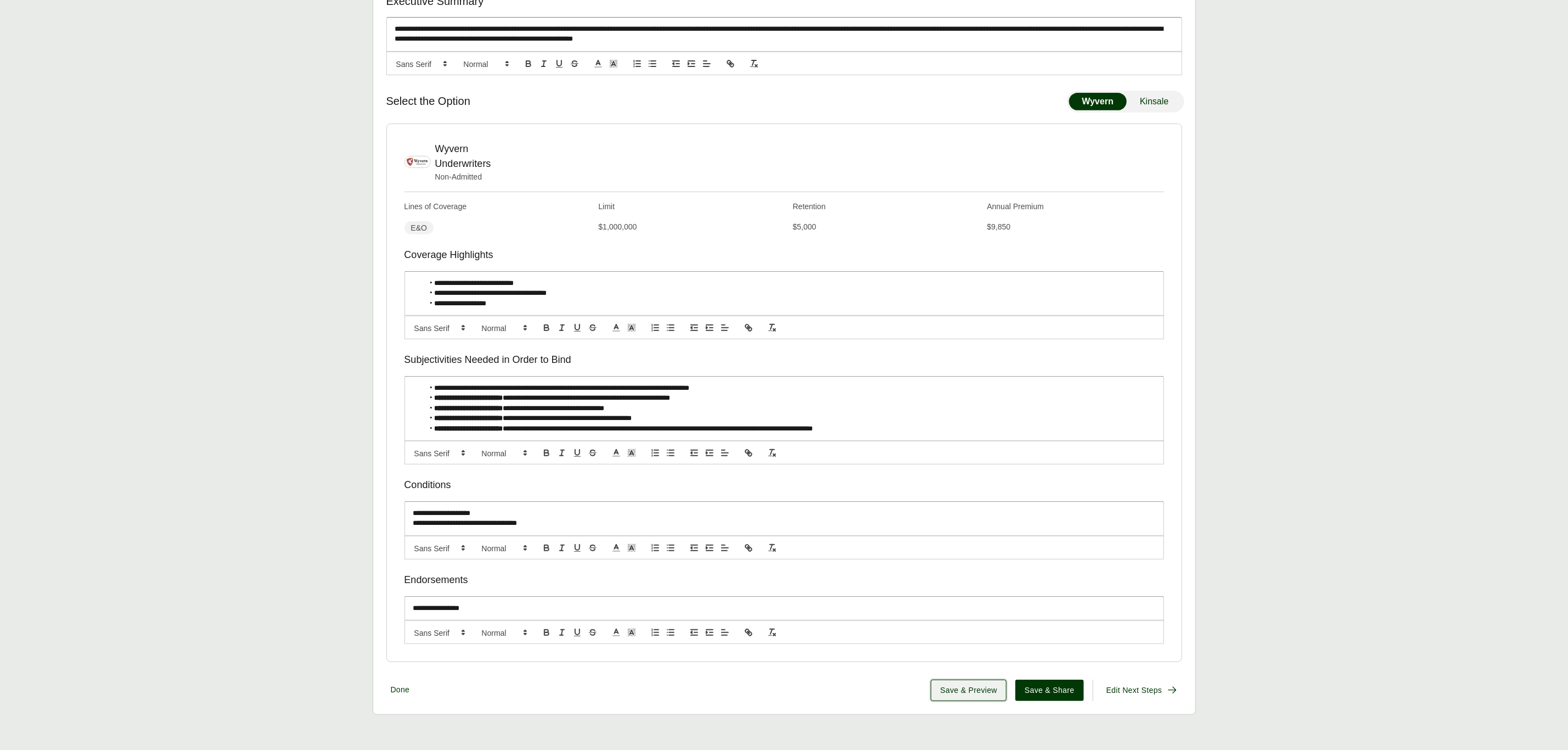
click at [986, 685] on span "Save & Preview" at bounding box center [969, 691] width 57 height 11
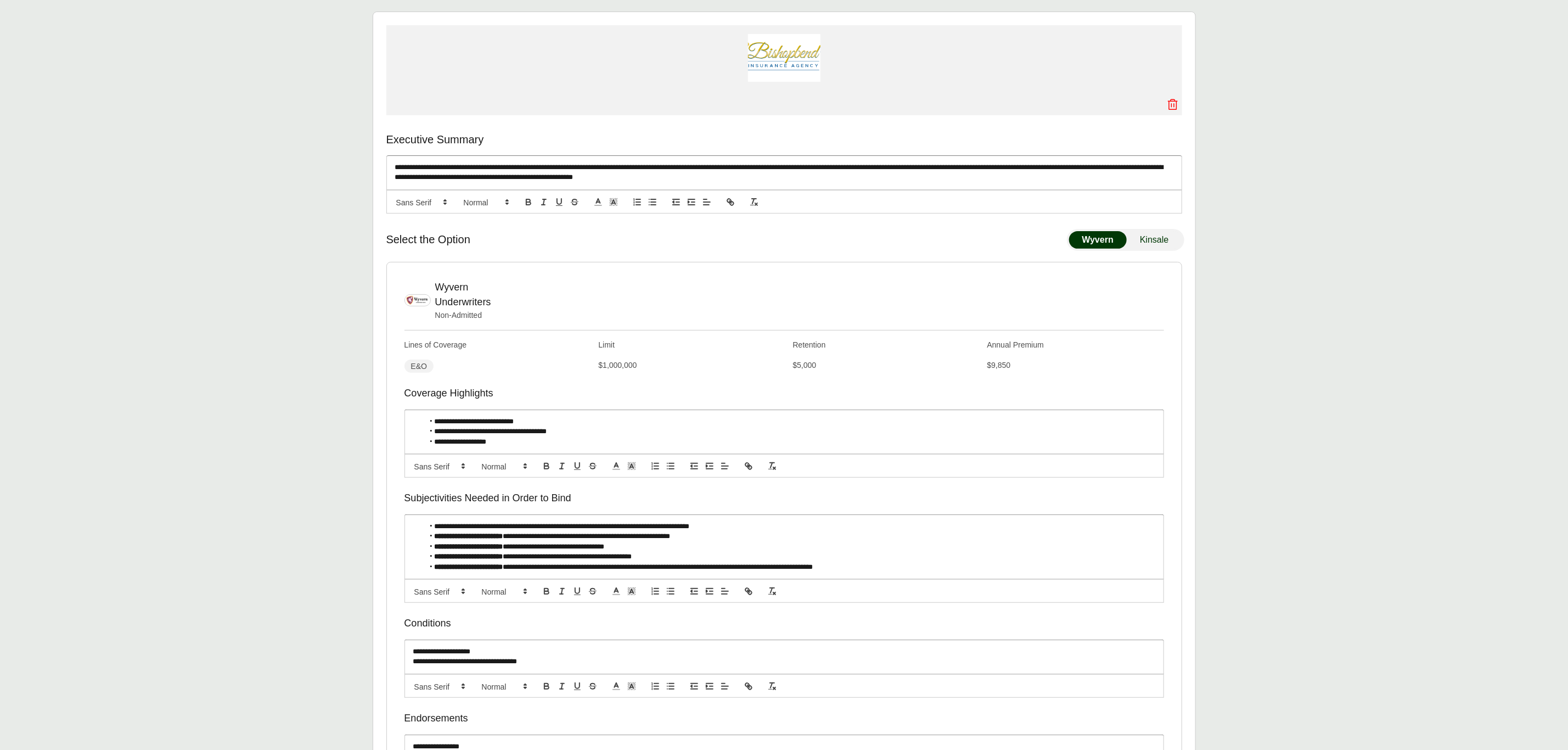
scroll to position [0, 0]
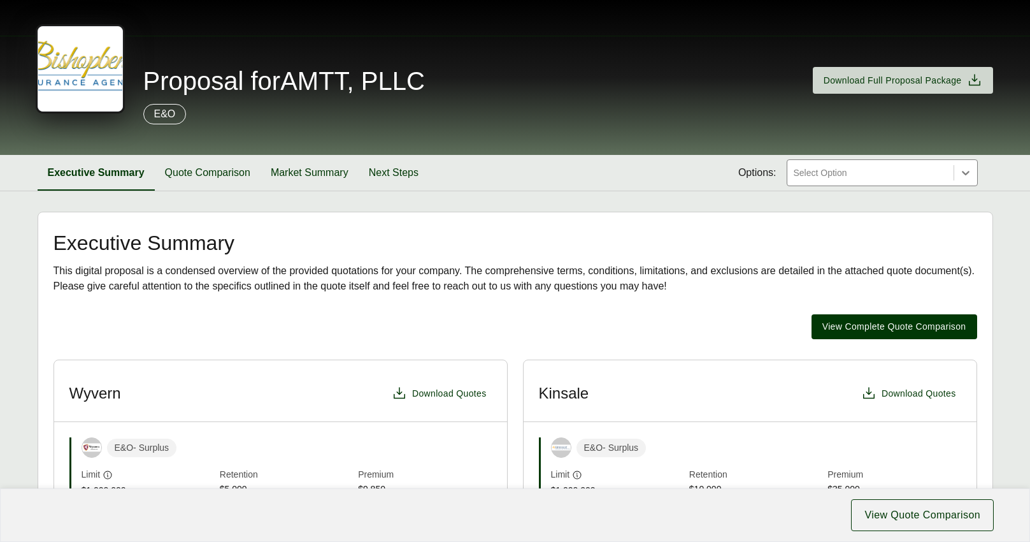
drag, startPoint x: 78, startPoint y: 66, endPoint x: 481, endPoint y: 245, distance: 440.7
click at [481, 245] on h2 "Executive Summary" at bounding box center [516, 243] width 924 height 20
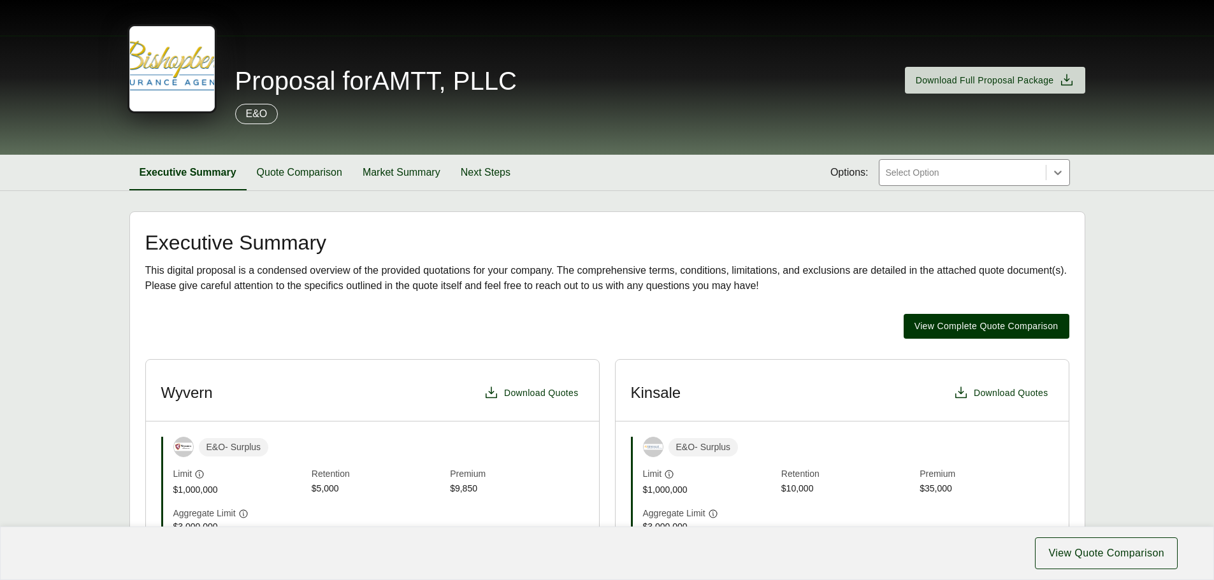
drag, startPoint x: 182, startPoint y: 75, endPoint x: 212, endPoint y: 75, distance: 30.6
click at [212, 75] on h1 "Proposal for AMTT, PLLC" at bounding box center [333, 80] width 367 height 25
click at [175, 84] on h1 "Proposal for AMTT, PLLC" at bounding box center [333, 80] width 367 height 25
click at [154, 48] on div at bounding box center [171, 68] width 85 height 85
click at [169, 71] on h1 "Proposal for AMTT, PLLC" at bounding box center [333, 80] width 367 height 25
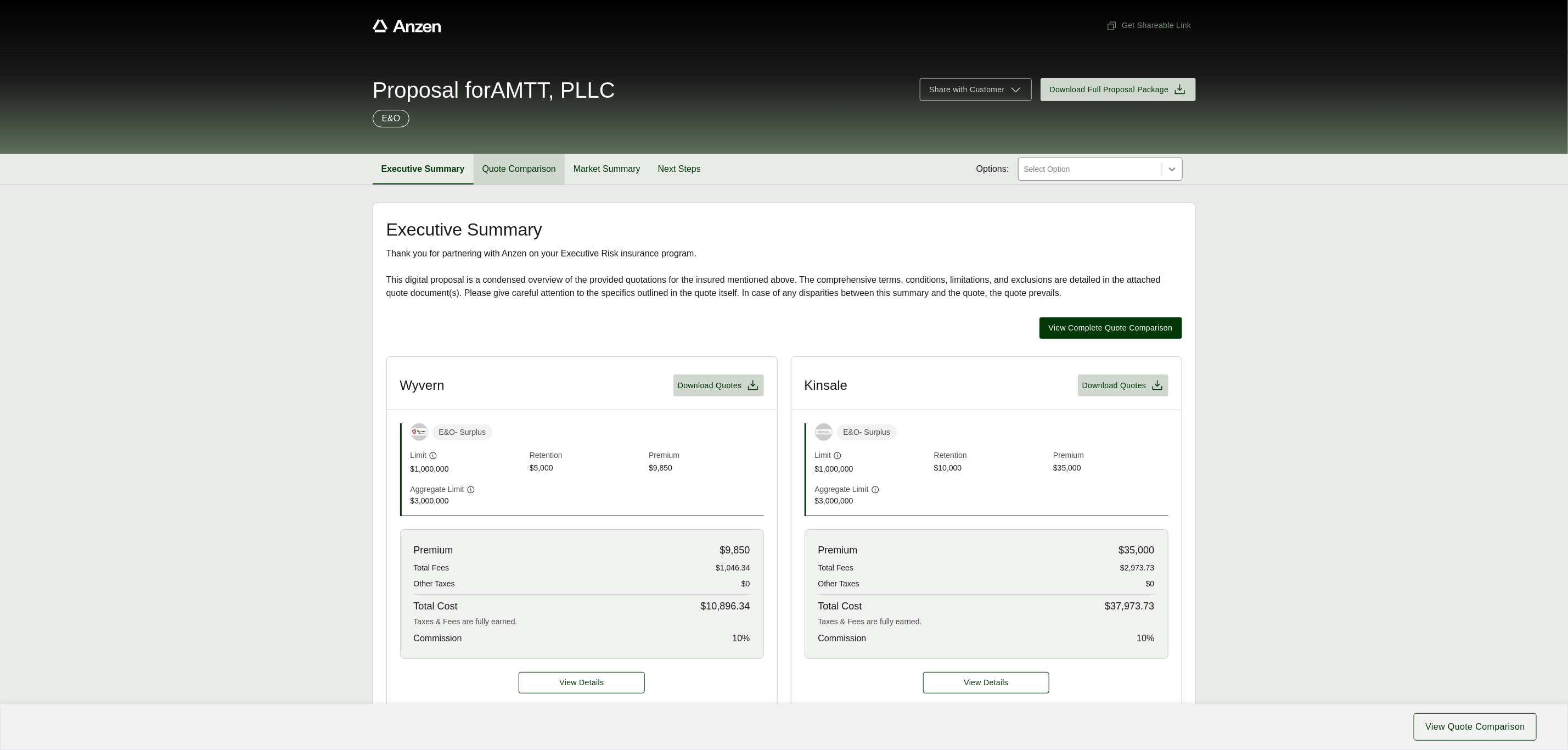
click at [525, 173] on button "Quote Comparison" at bounding box center [520, 169] width 91 height 31
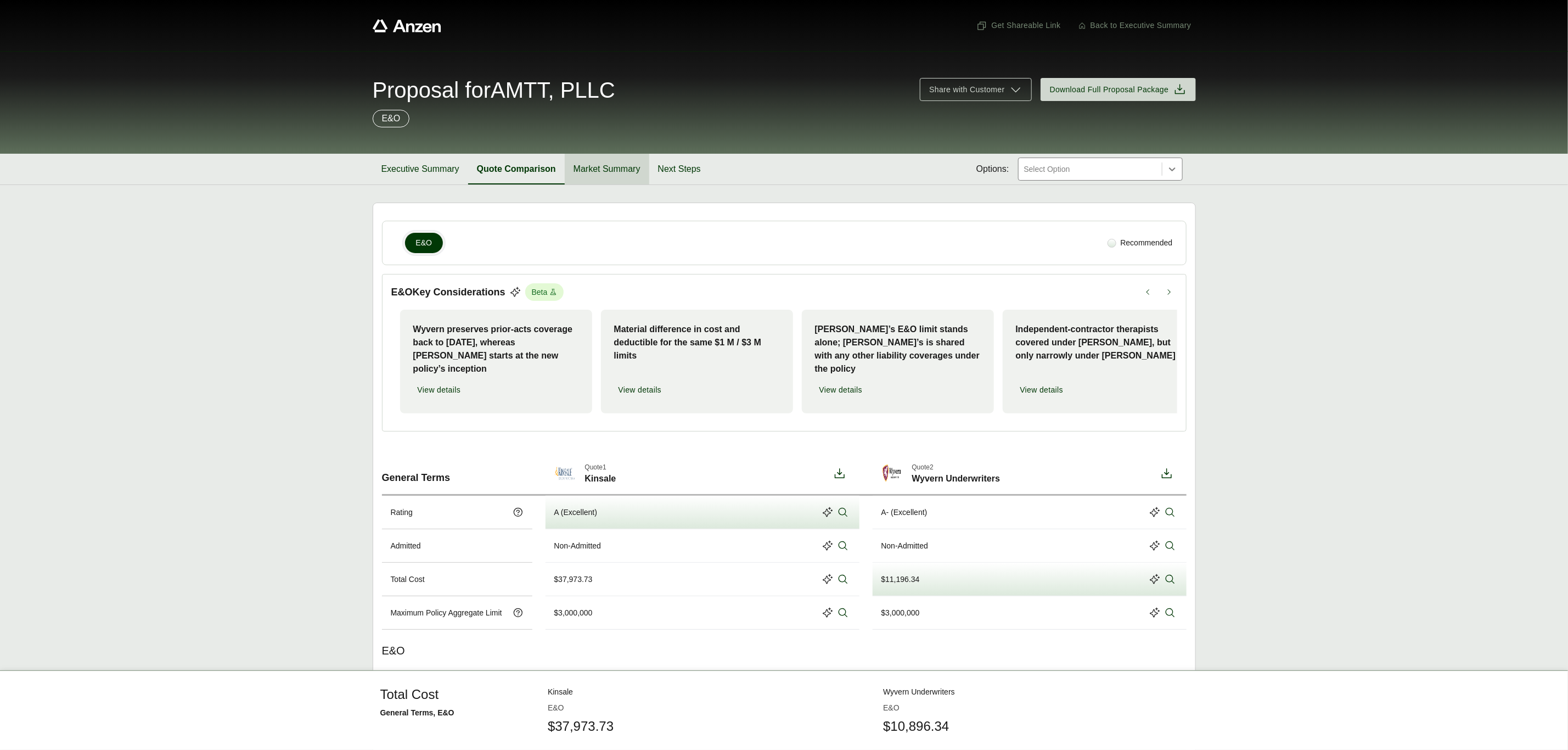
click at [621, 169] on button "Market Summary" at bounding box center [607, 169] width 84 height 31
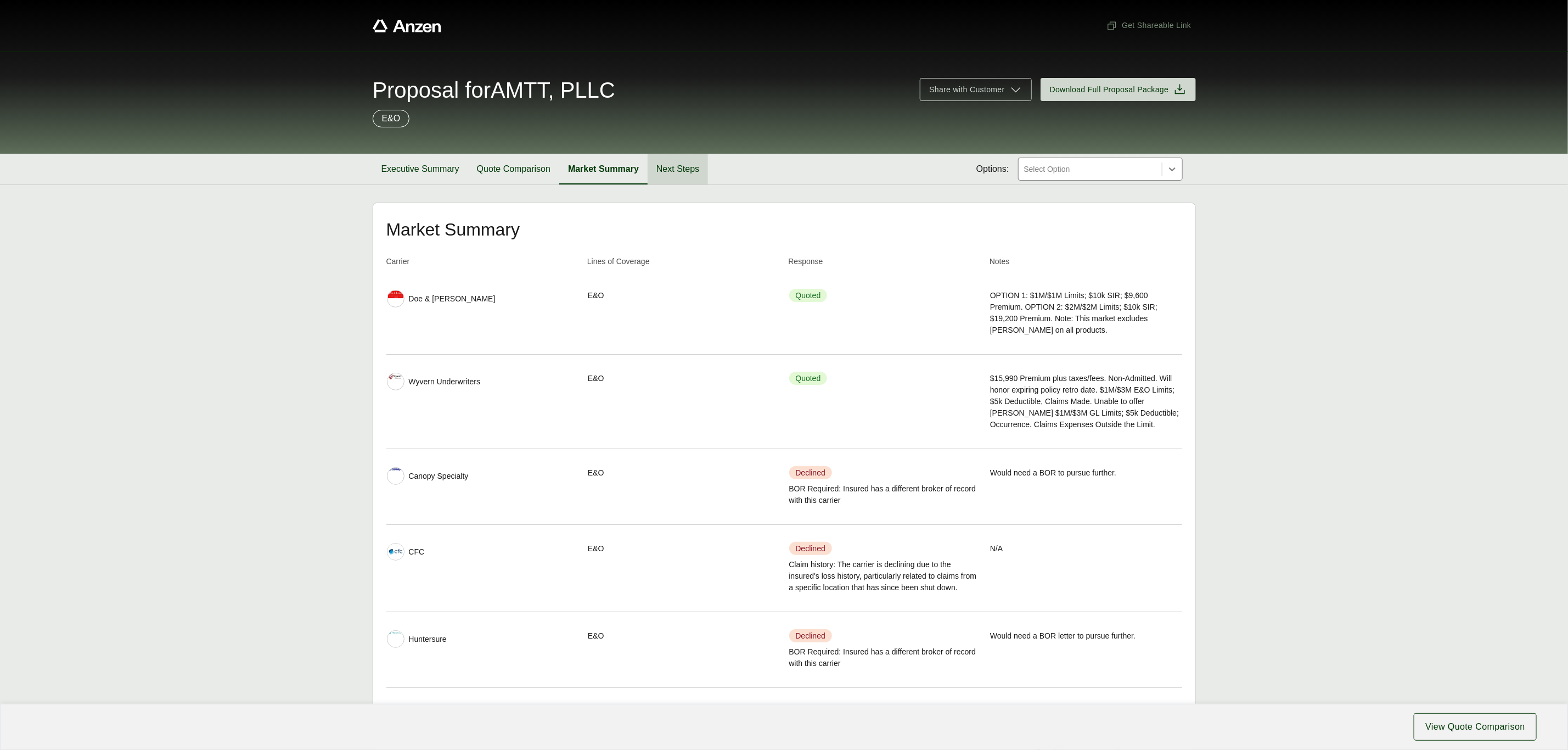
click at [697, 168] on button "Next Steps" at bounding box center [678, 169] width 60 height 31
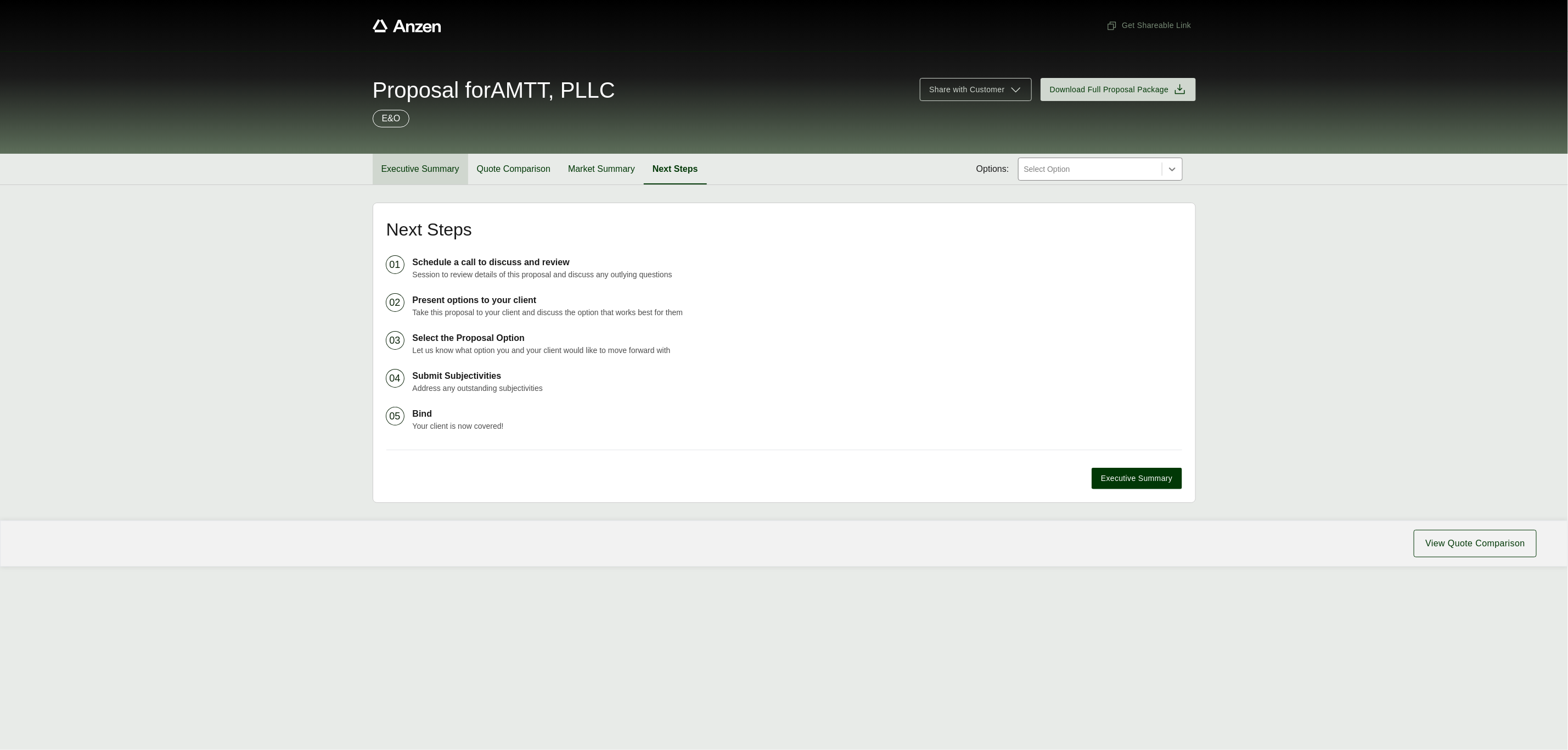
click at [395, 173] on button "Executive Summary" at bounding box center [420, 169] width 96 height 31
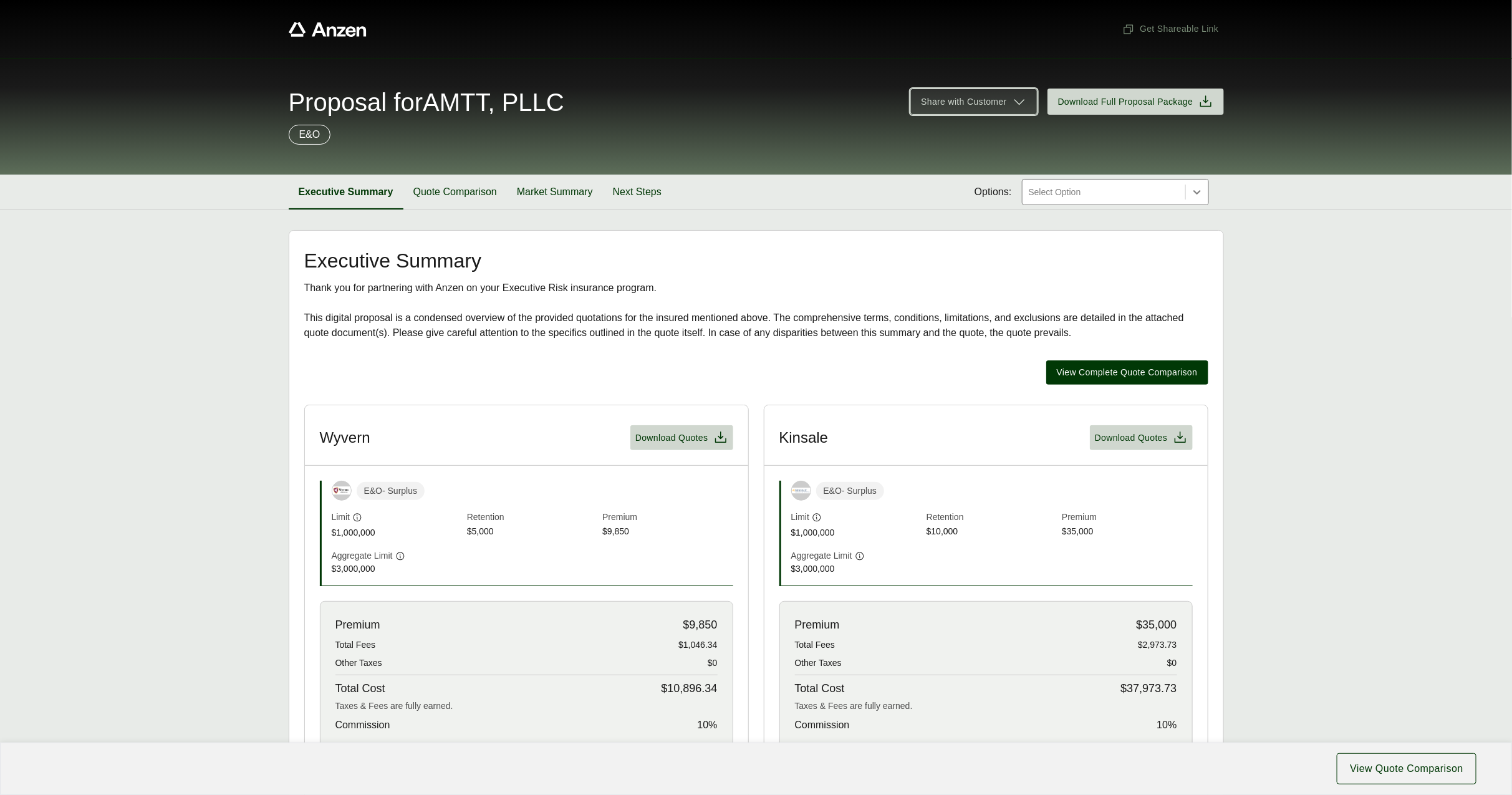
click at [1019, 107] on icon at bounding box center [1019, 101] width 15 height 15
click at [925, 180] on span "Edit" at bounding box center [928, 178] width 15 height 13
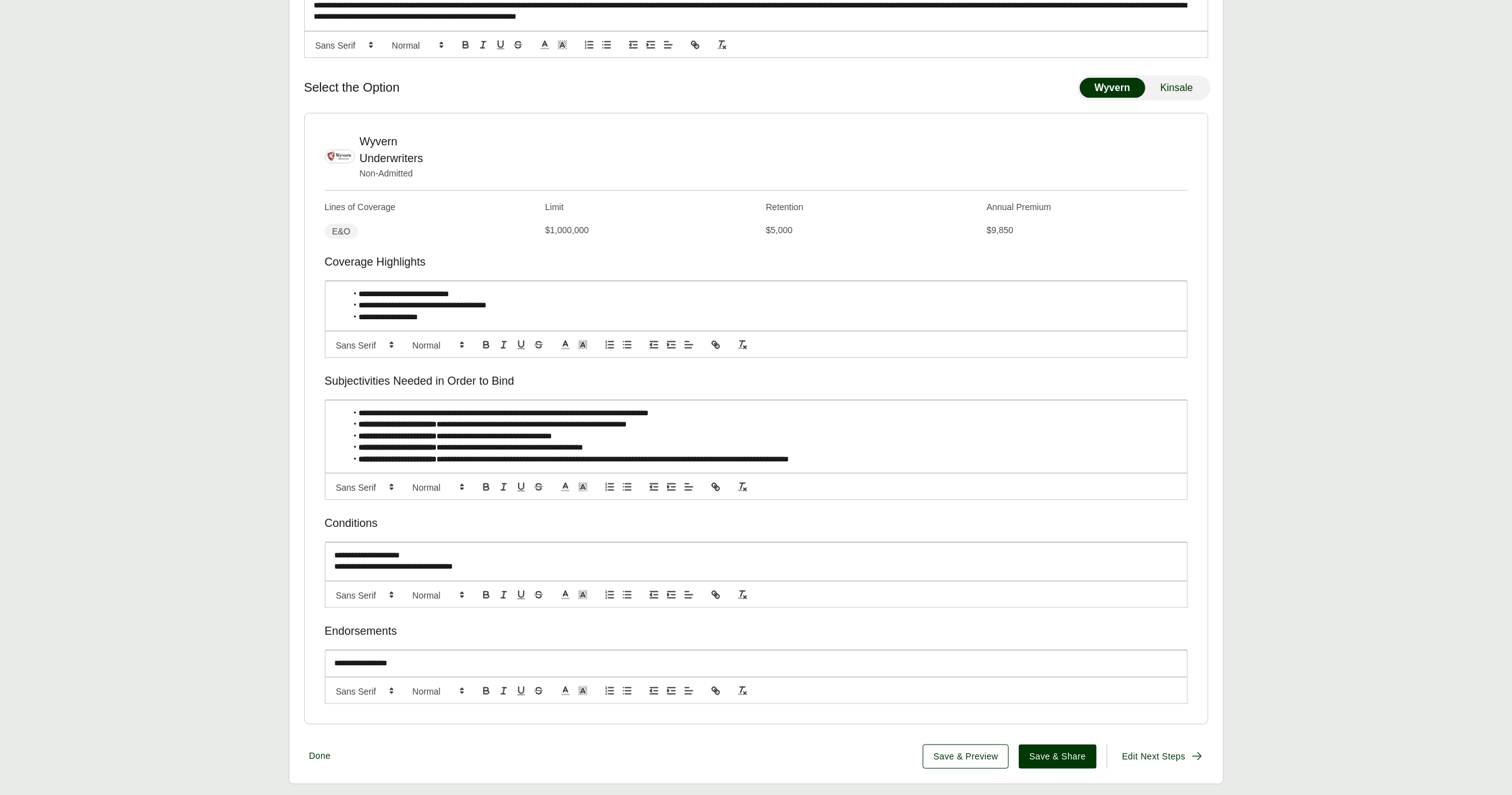
scroll to position [406, 0]
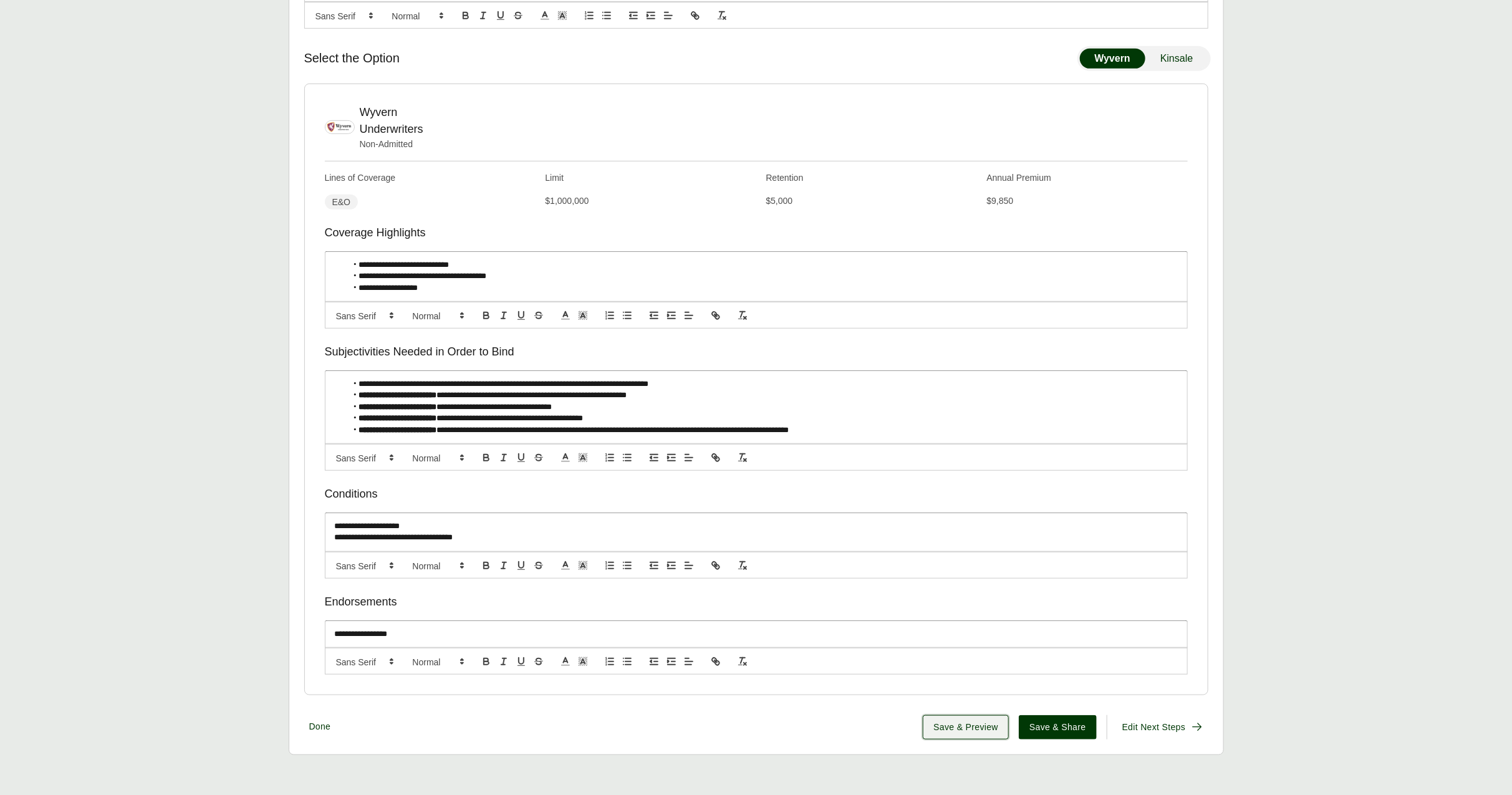
click at [973, 726] on span "Save & Preview" at bounding box center [966, 727] width 65 height 13
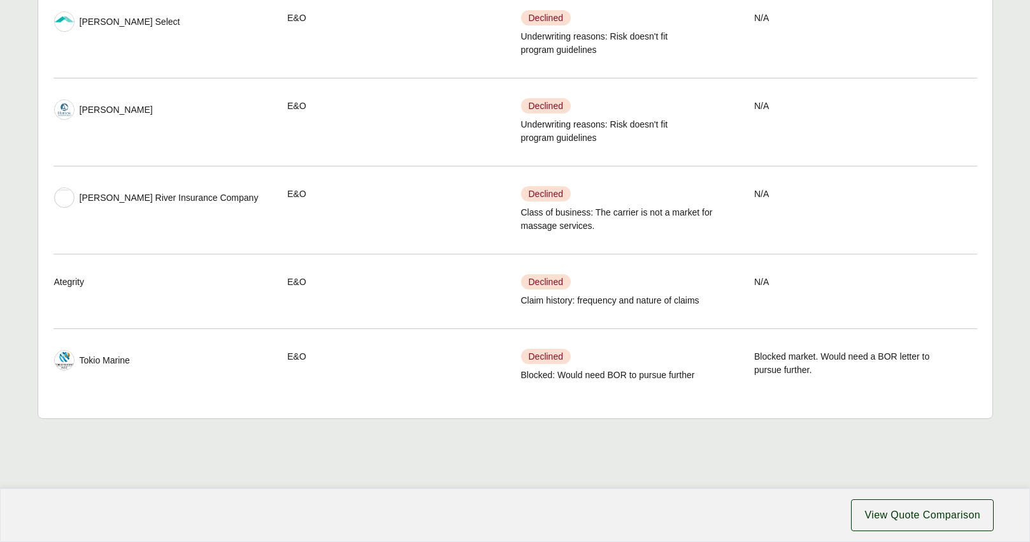
scroll to position [1603, 0]
click at [931, 523] on button "View Quote Comparison" at bounding box center [922, 515] width 143 height 32
